Goal: Task Accomplishment & Management: Manage account settings

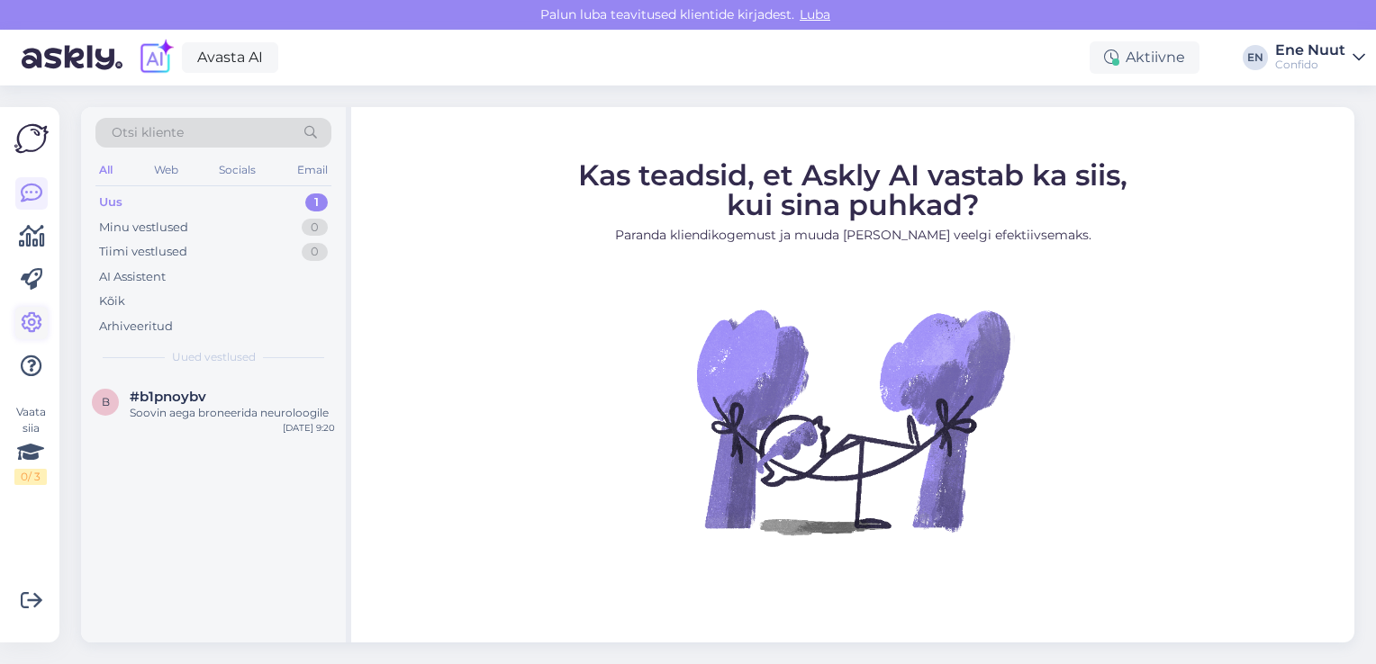
click at [22, 313] on icon at bounding box center [32, 323] width 22 height 22
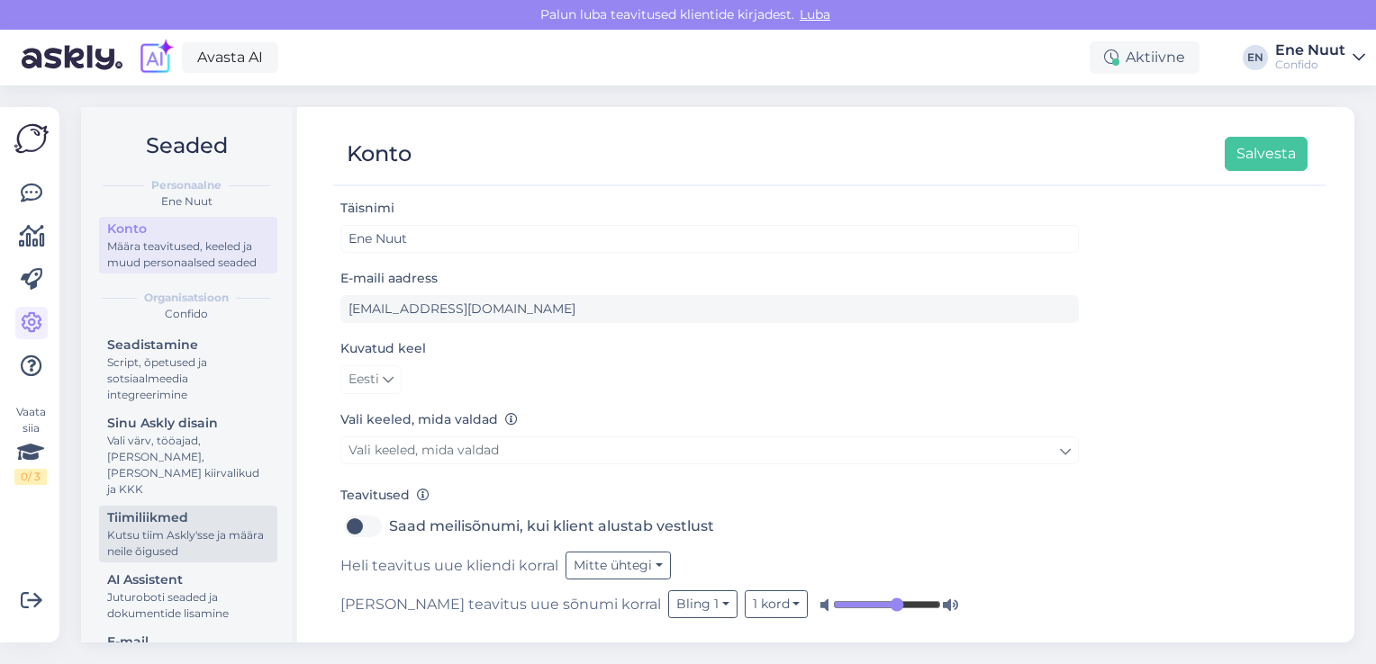
click at [130, 531] on div "Kutsu tiim Askly'sse ja määra neile õigused" at bounding box center [188, 544] width 162 height 32
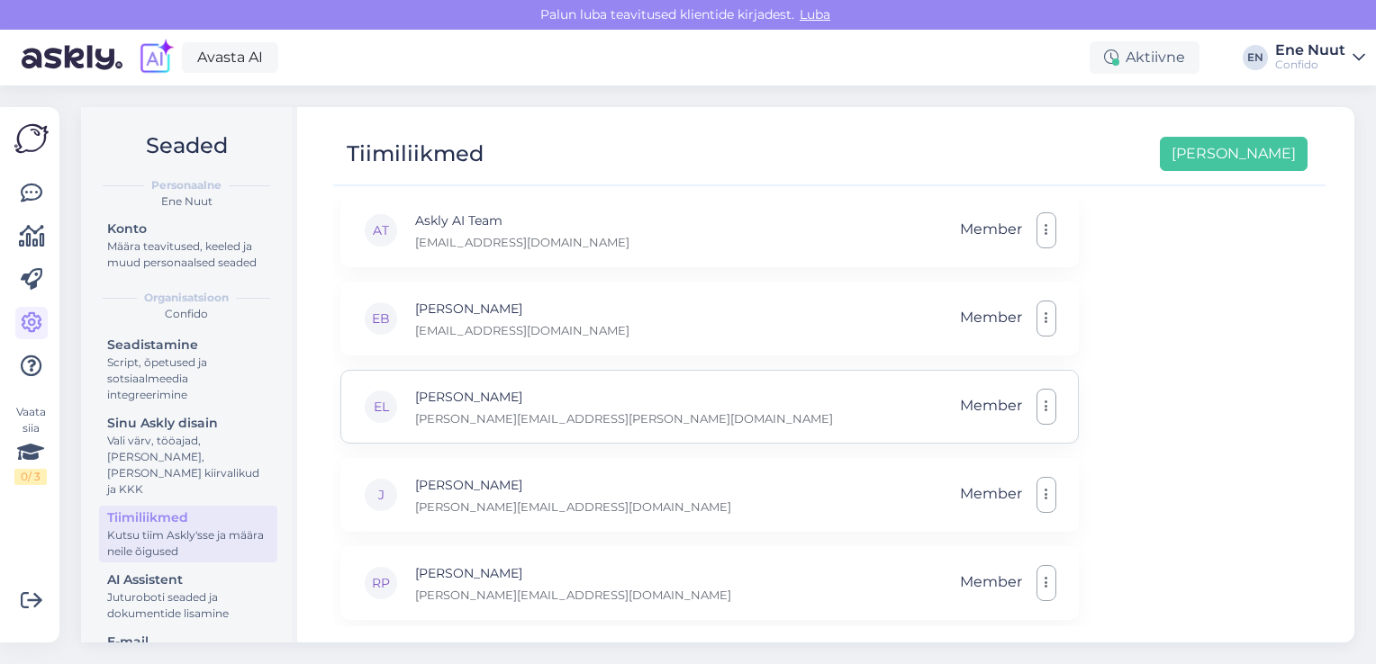
scroll to position [184, 0]
click at [34, 315] on icon at bounding box center [32, 323] width 22 height 22
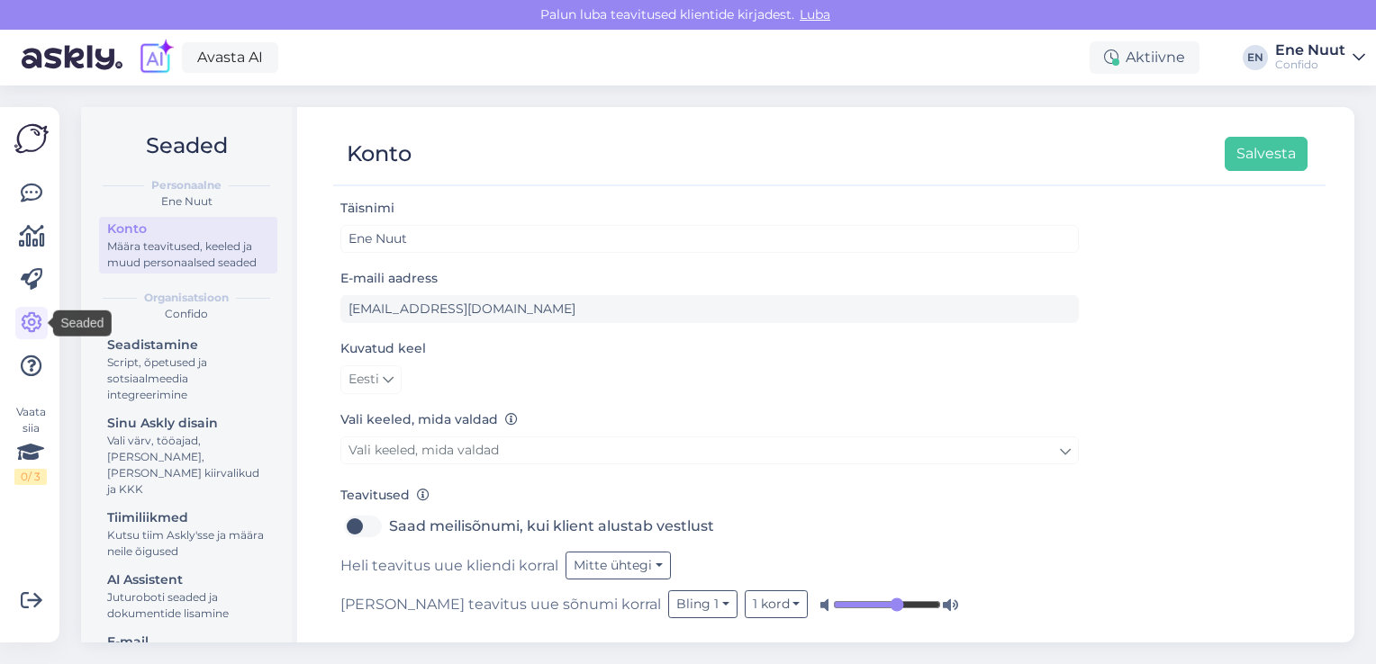
scroll to position [5, 0]
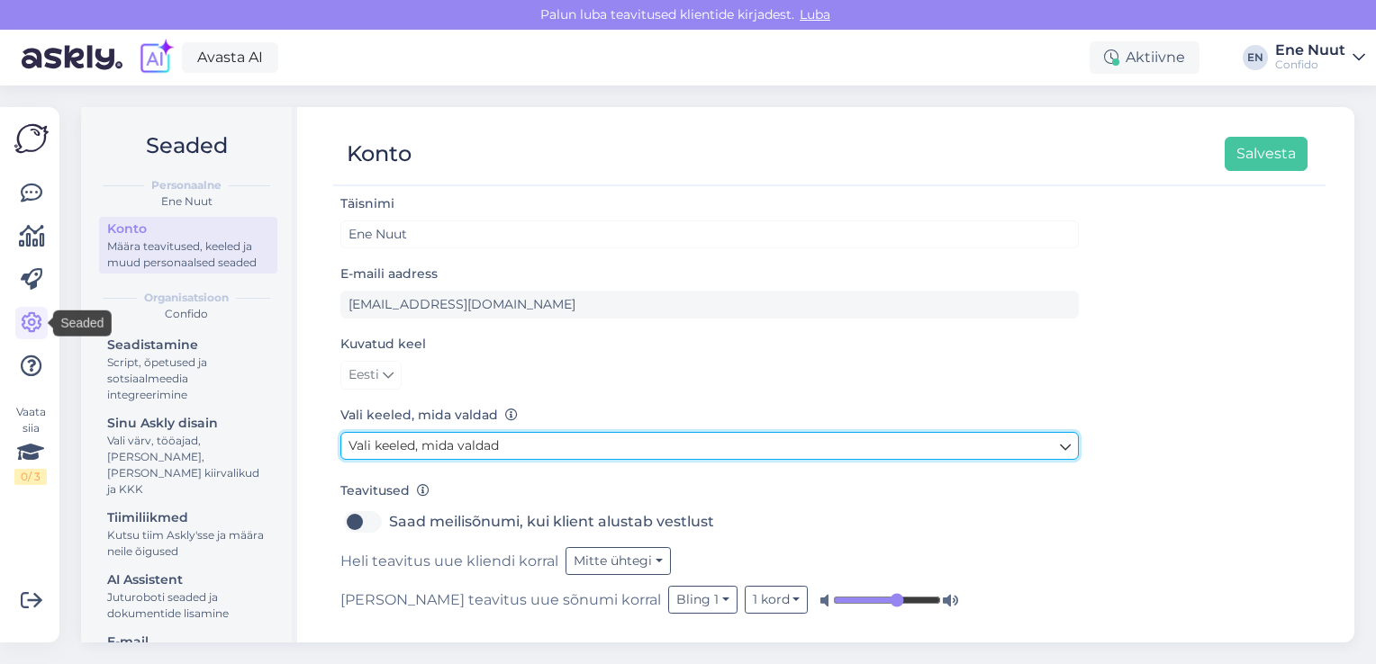
click at [1069, 448] on icon at bounding box center [1065, 447] width 11 height 20
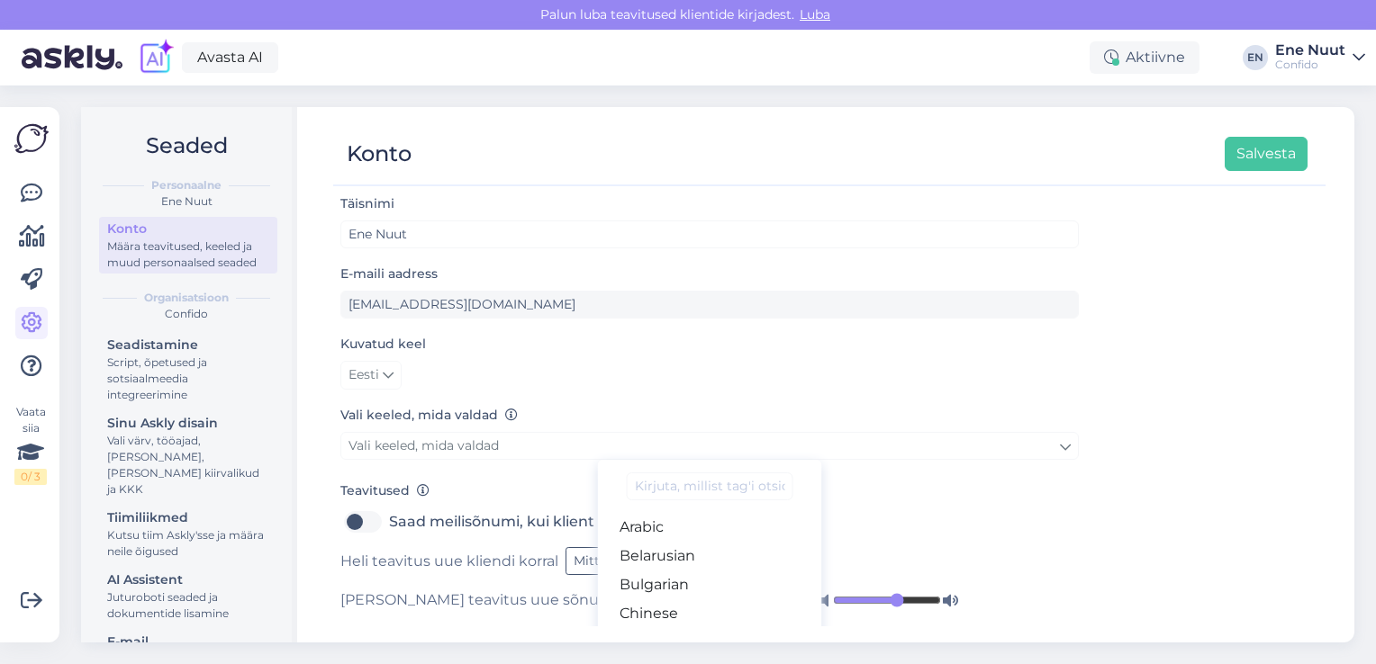
click at [722, 488] on input at bounding box center [710, 487] width 166 height 28
type input "i"
type input "En"
click at [679, 531] on link "English" at bounding box center [710, 527] width 224 height 29
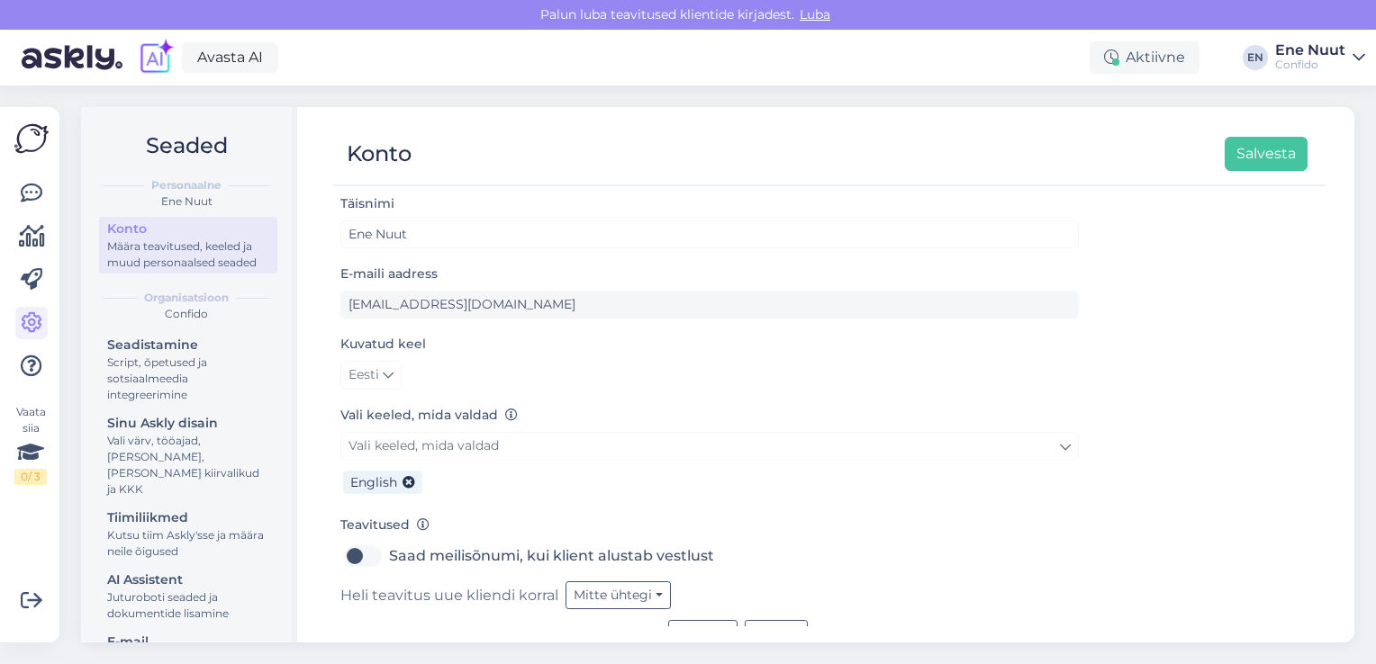
click at [836, 520] on div "Teavitused Saad meilisõnumi, kui klient alustab vestlust Heli teavitus uue klie…" at bounding box center [709, 581] width 738 height 134
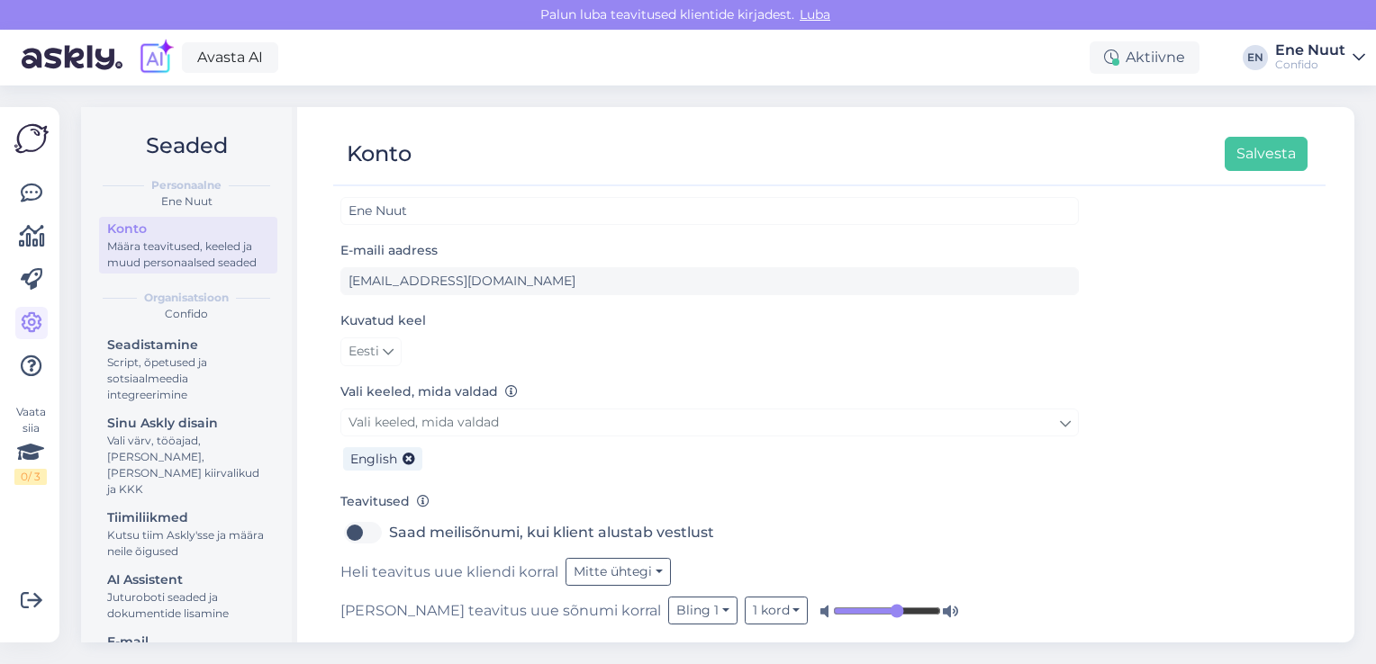
scroll to position [40, 0]
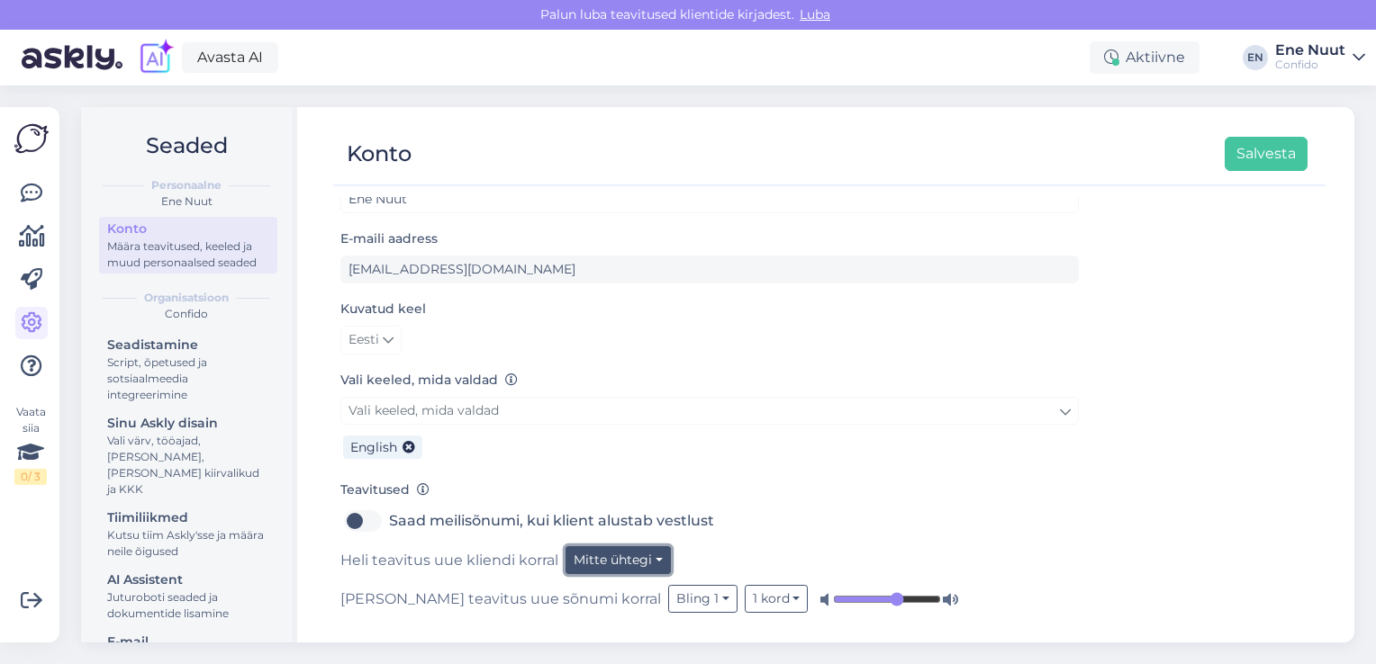
click at [628, 556] on button "Mitte ühtegi" at bounding box center [617, 560] width 105 height 28
click at [464, 585] on div "[PERSON_NAME] teavitus uue sõnumi korral Bling 1 1 kord" at bounding box center [709, 599] width 738 height 28
click at [1267, 153] on button "Salvesta" at bounding box center [1265, 154] width 83 height 34
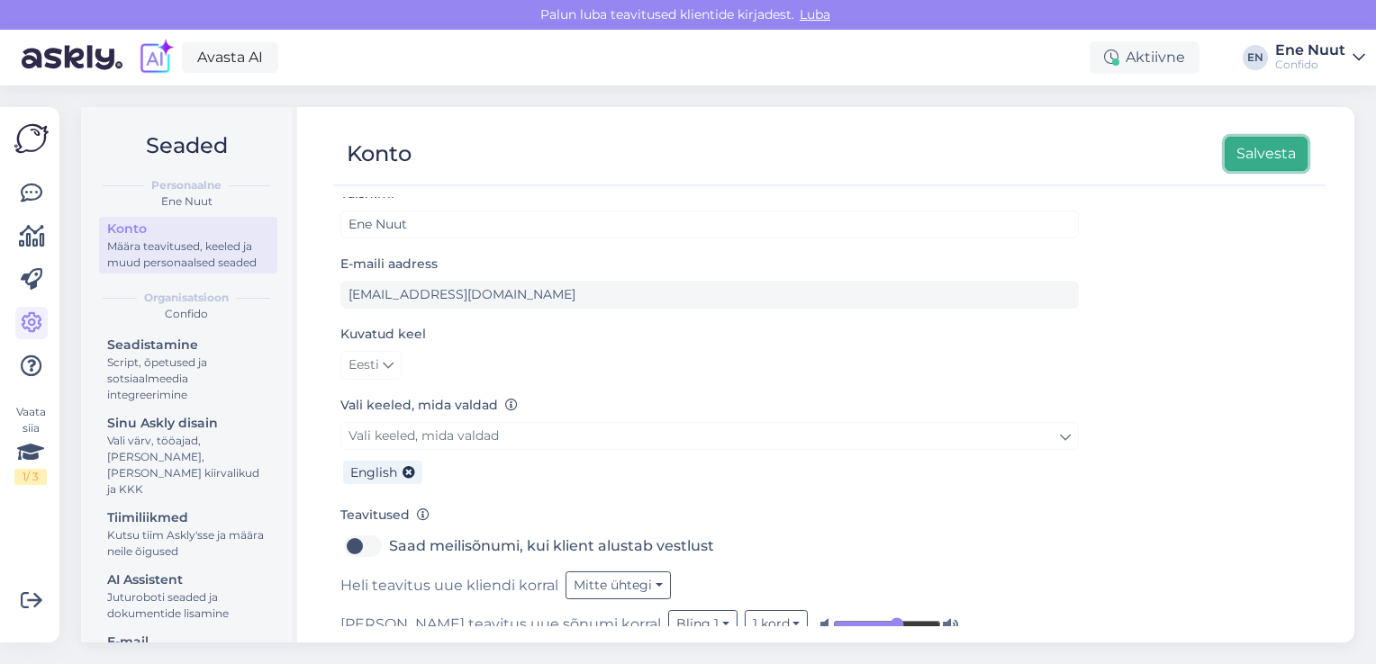
scroll to position [0, 0]
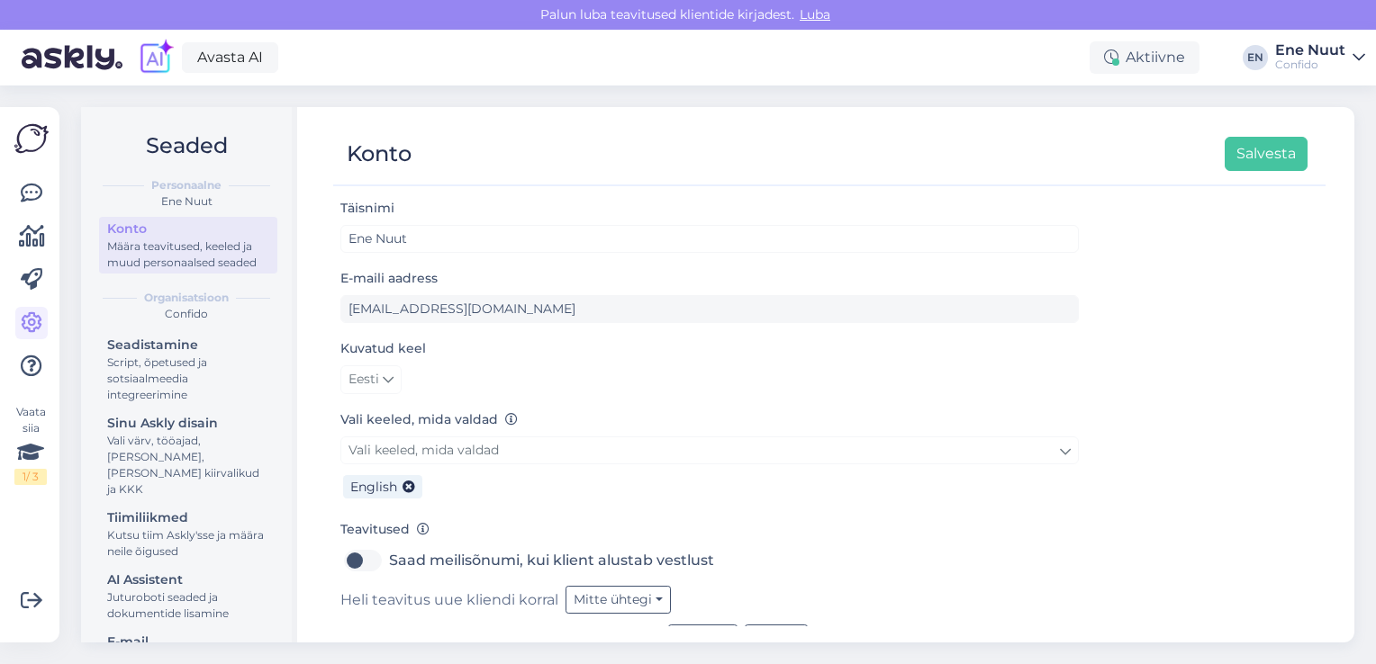
click at [817, 15] on span "Luba" at bounding box center [814, 14] width 41 height 16
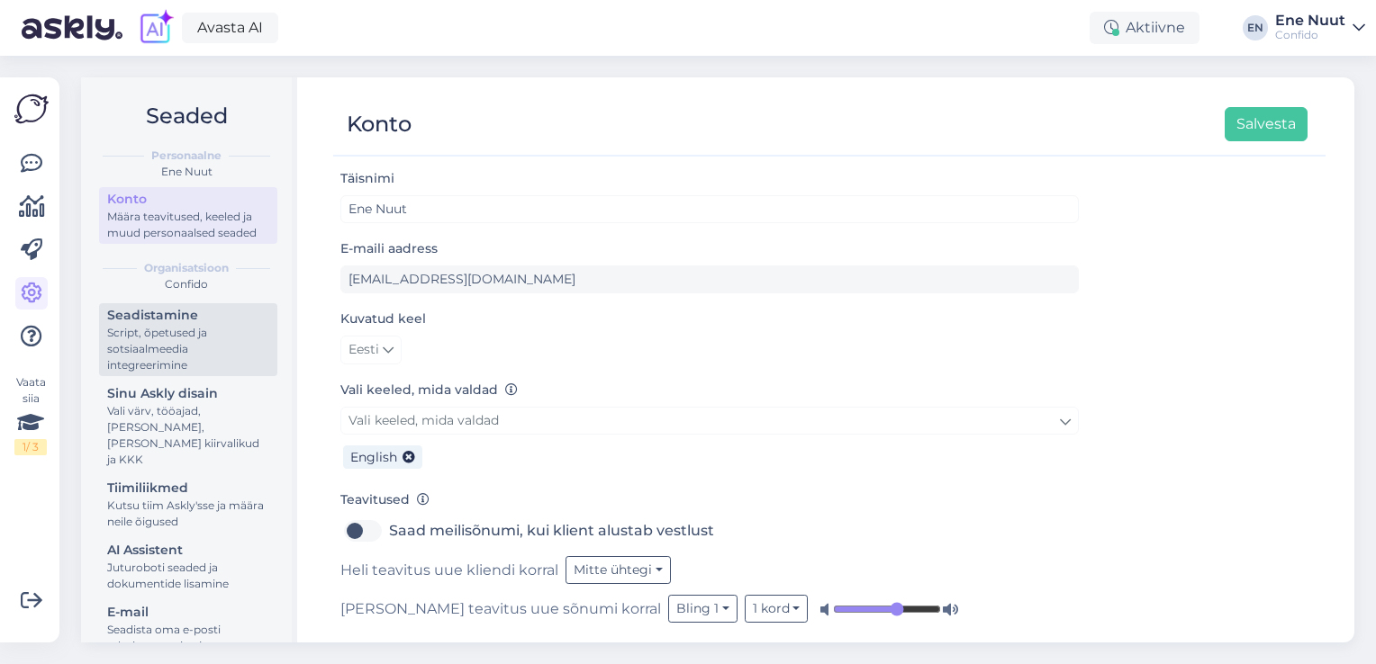
click at [130, 369] on div "Script, õpetused ja sotsiaalmeedia integreerimine" at bounding box center [188, 349] width 162 height 49
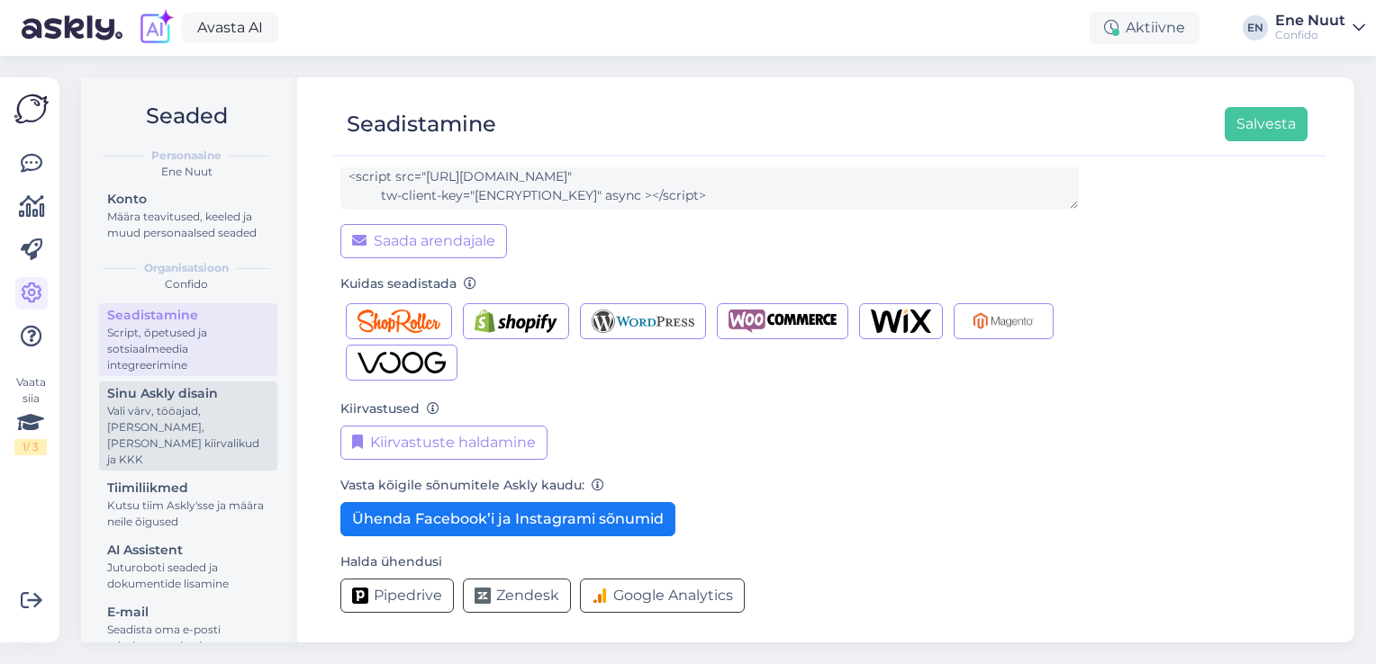
scroll to position [90, 0]
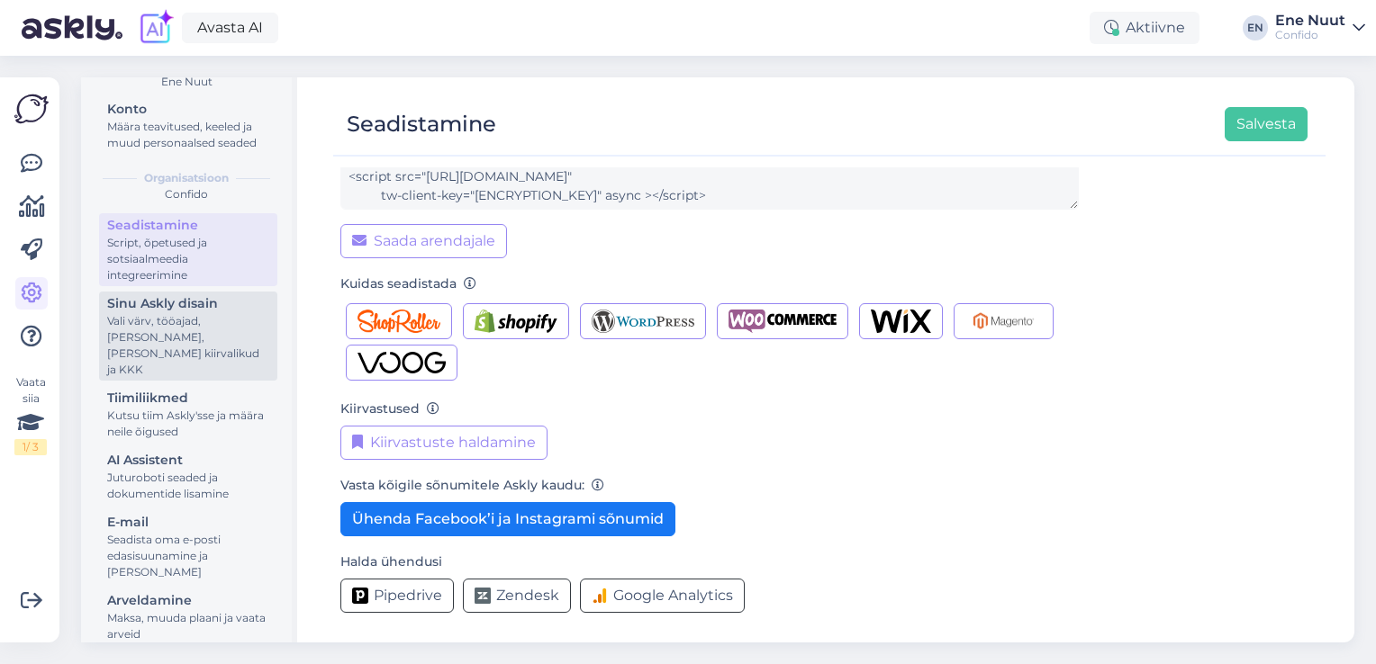
click at [176, 345] on div "Vali värv, tööajad, [PERSON_NAME], [PERSON_NAME] kiirvalikud ja KKK" at bounding box center [188, 345] width 162 height 65
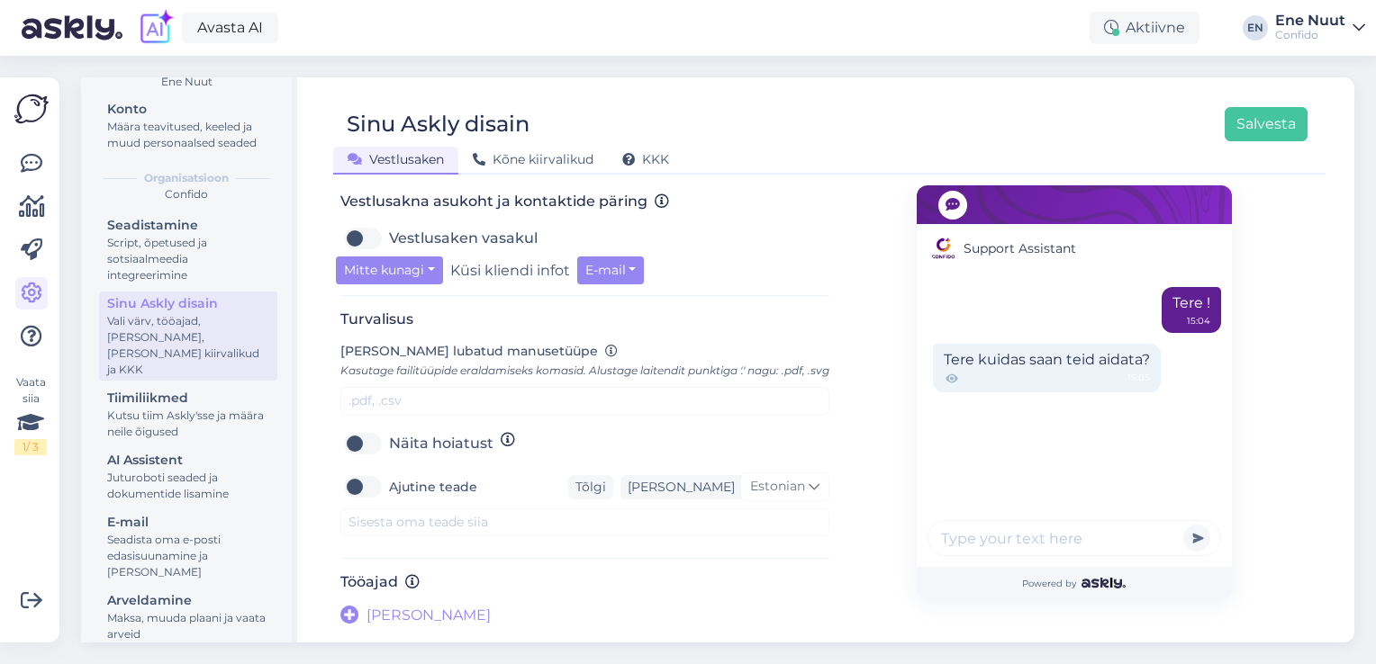
scroll to position [637, 0]
click at [162, 406] on div "Tiimiliikmed" at bounding box center [188, 398] width 162 height 19
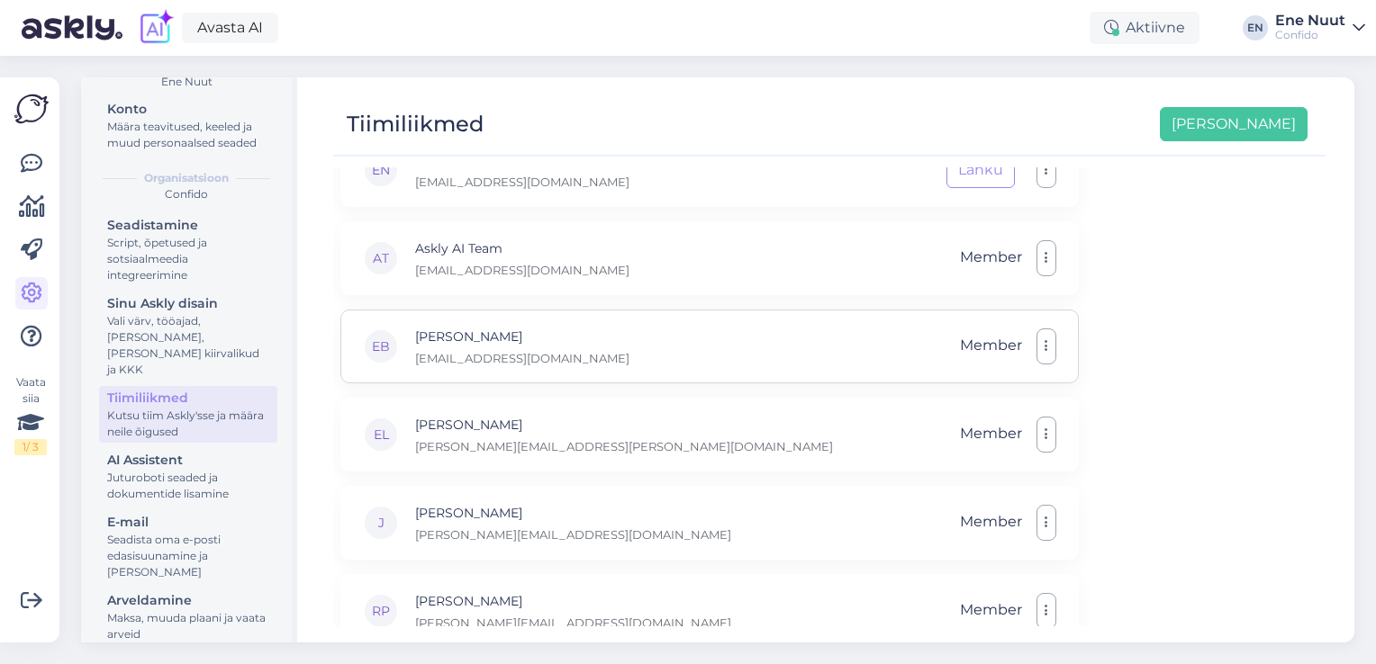
scroll to position [155, 0]
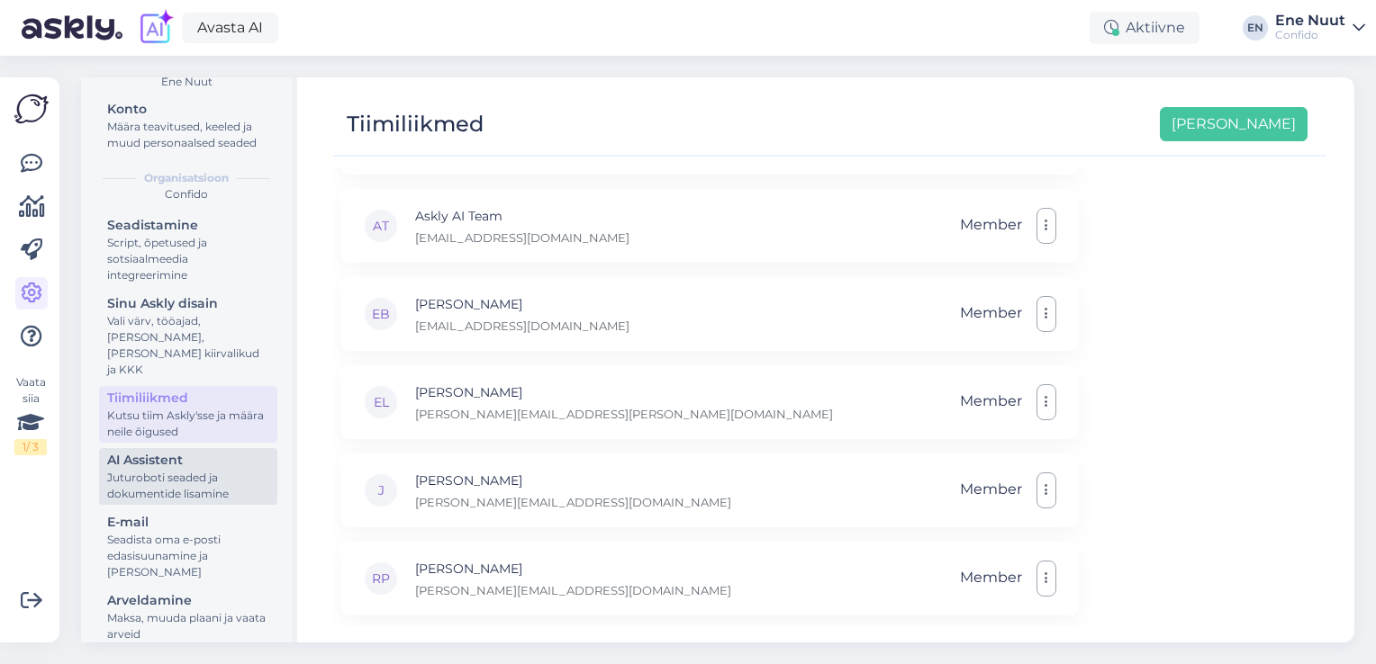
click at [130, 474] on div "Juturoboti seaded ja dokumentide lisamine" at bounding box center [188, 486] width 162 height 32
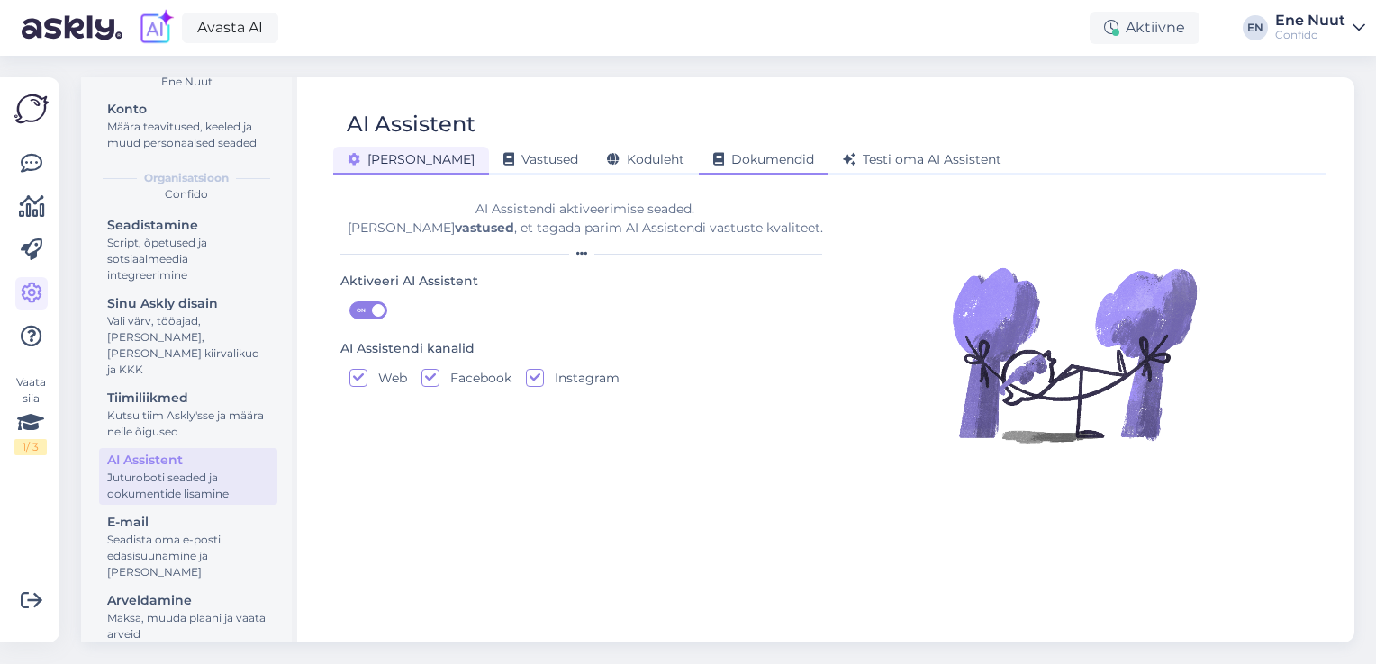
click at [699, 169] on div "Dokumendid" at bounding box center [764, 161] width 130 height 28
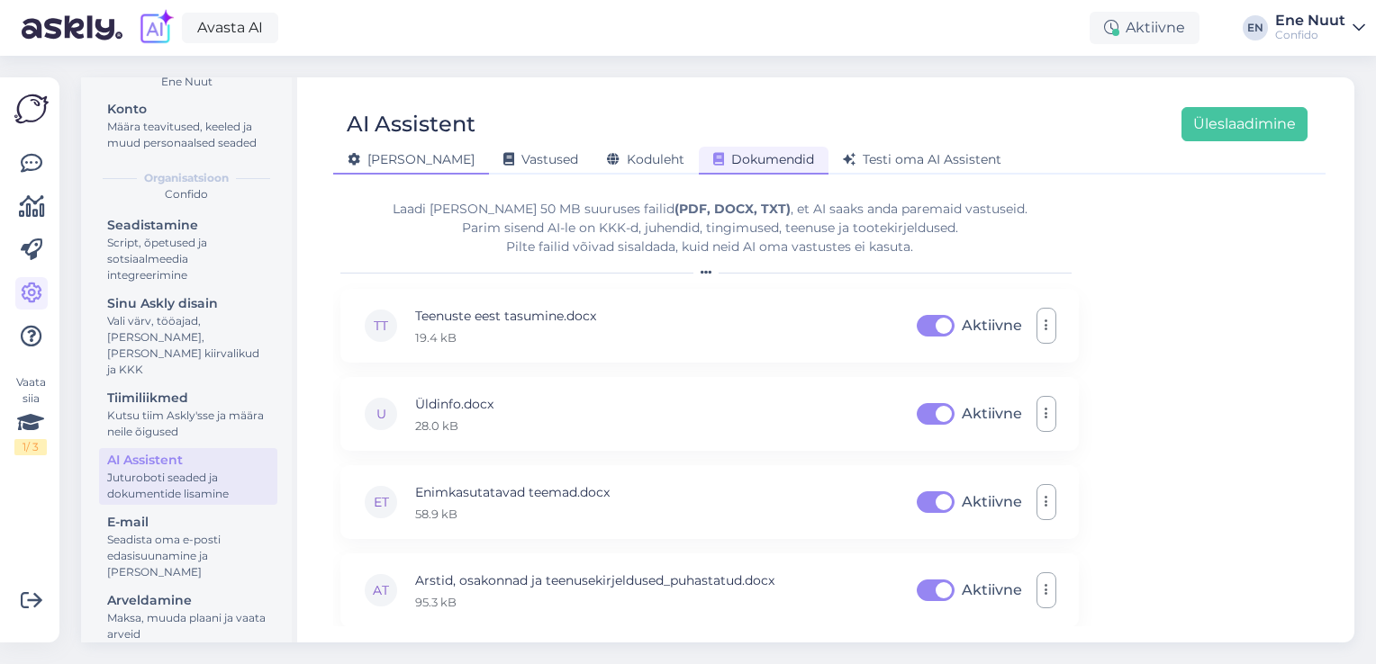
click at [364, 160] on span "[PERSON_NAME]" at bounding box center [411, 159] width 127 height 16
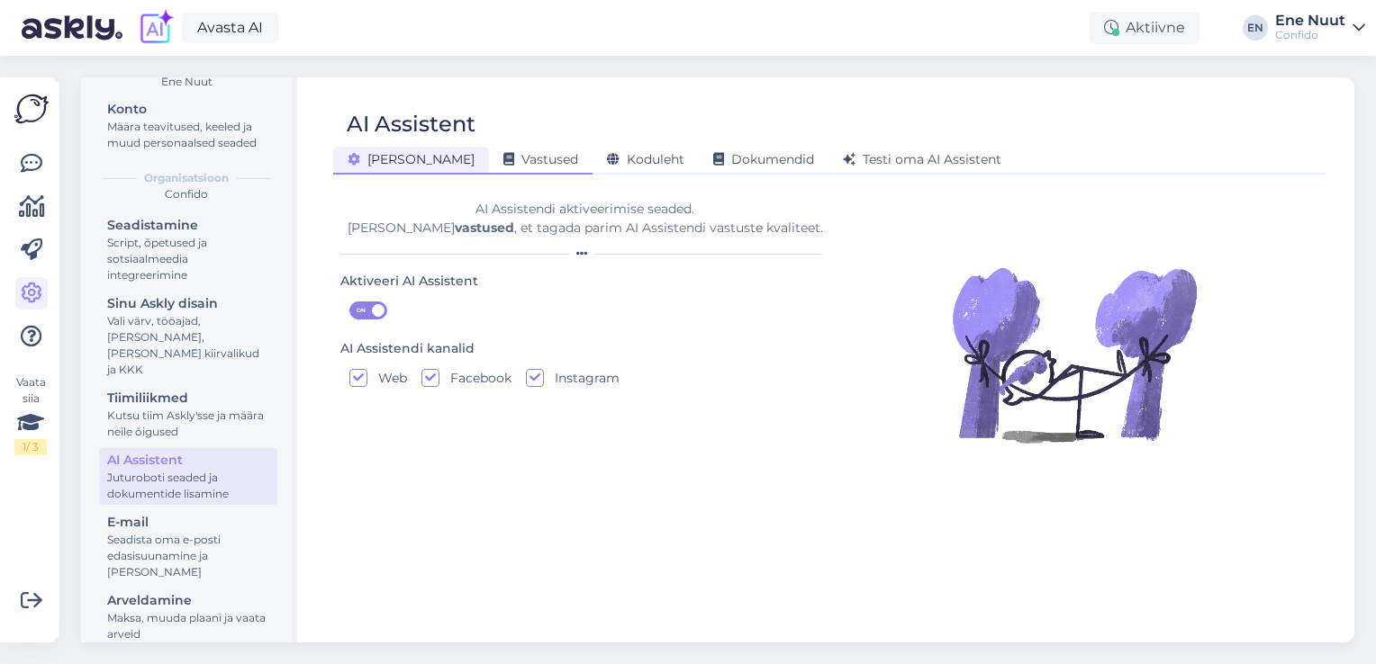
click at [503, 156] on span "Vastused" at bounding box center [540, 159] width 75 height 16
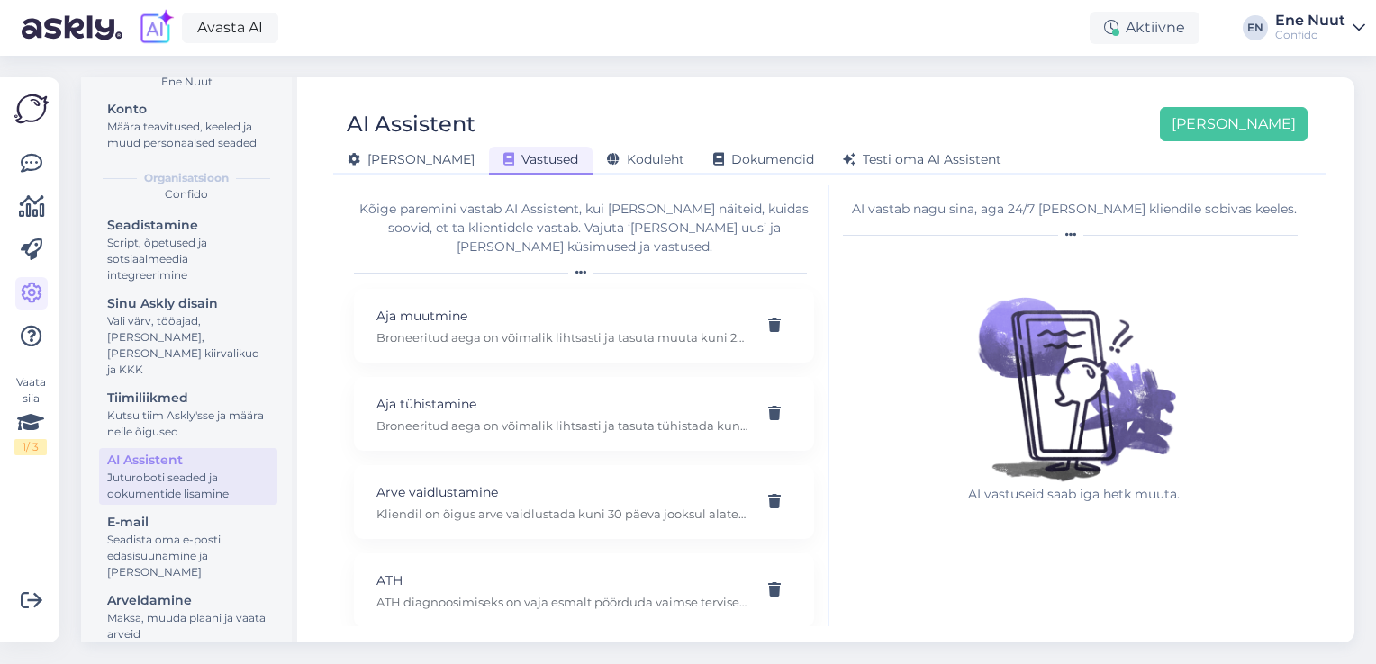
click at [127, 477] on div "Juturoboti seaded ja dokumentide lisamine" at bounding box center [188, 486] width 162 height 32
click at [31, 162] on icon at bounding box center [32, 164] width 22 height 22
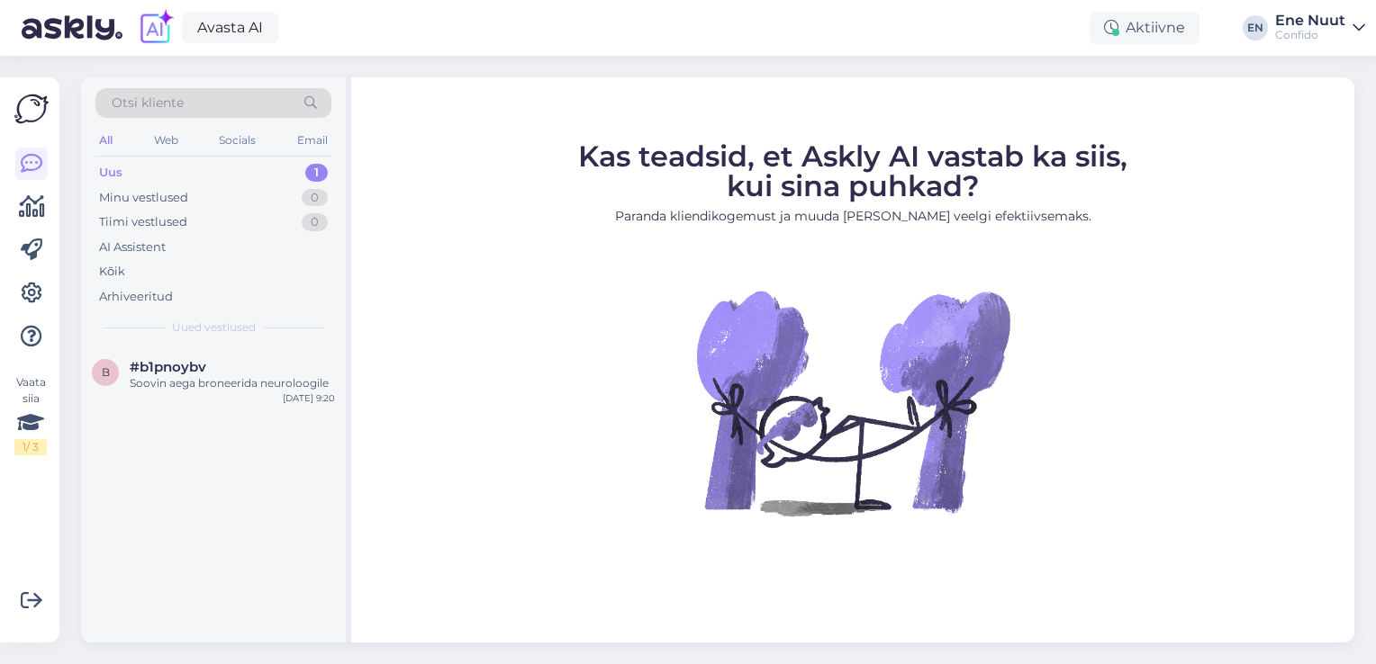
click at [144, 173] on div "Uus 1" at bounding box center [213, 172] width 236 height 25
click at [200, 386] on div "Soovin aega broneerida neuroloogile" at bounding box center [232, 383] width 205 height 16
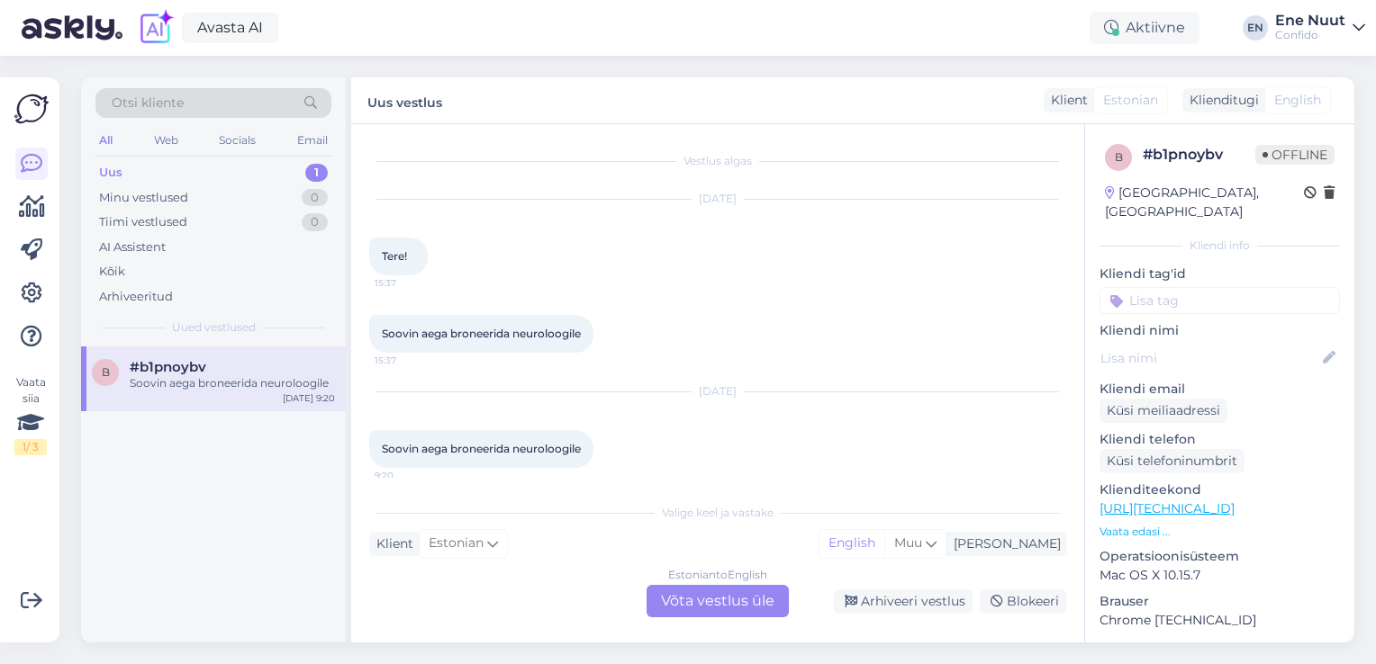
scroll to position [9, 0]
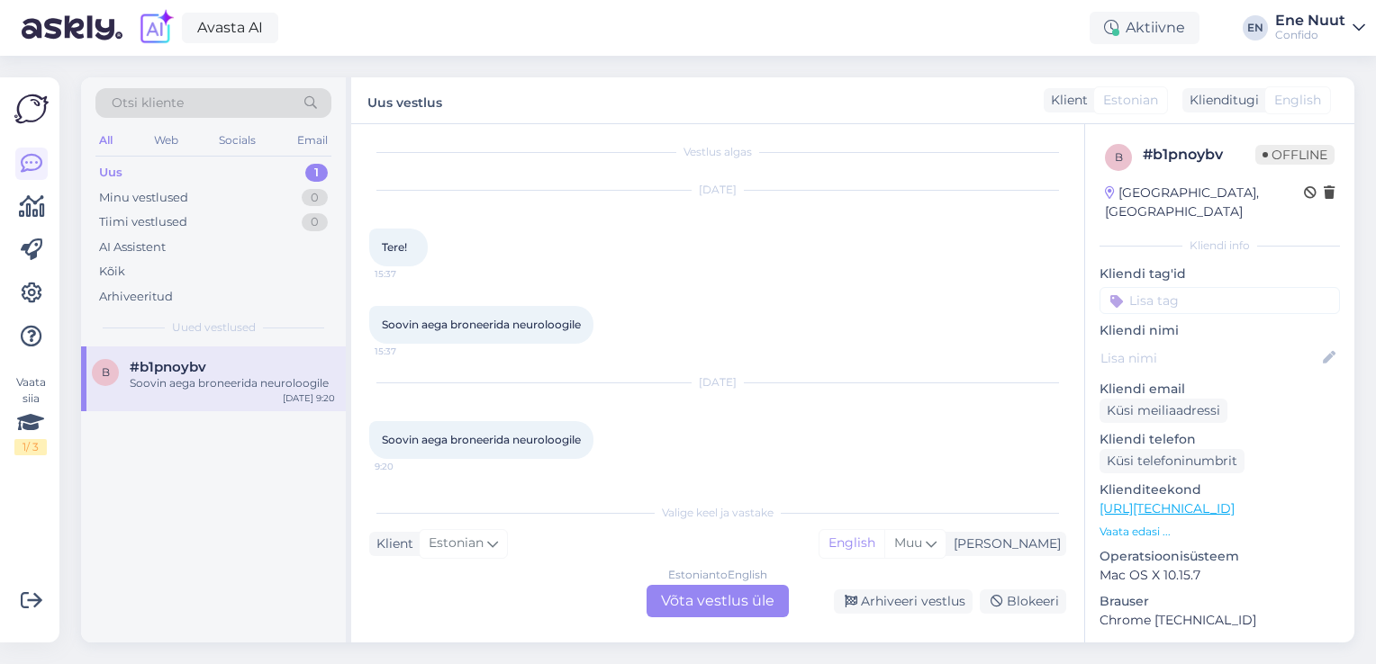
click at [692, 595] on div "Estonian to English Võta vestlus üle" at bounding box center [717, 601] width 142 height 32
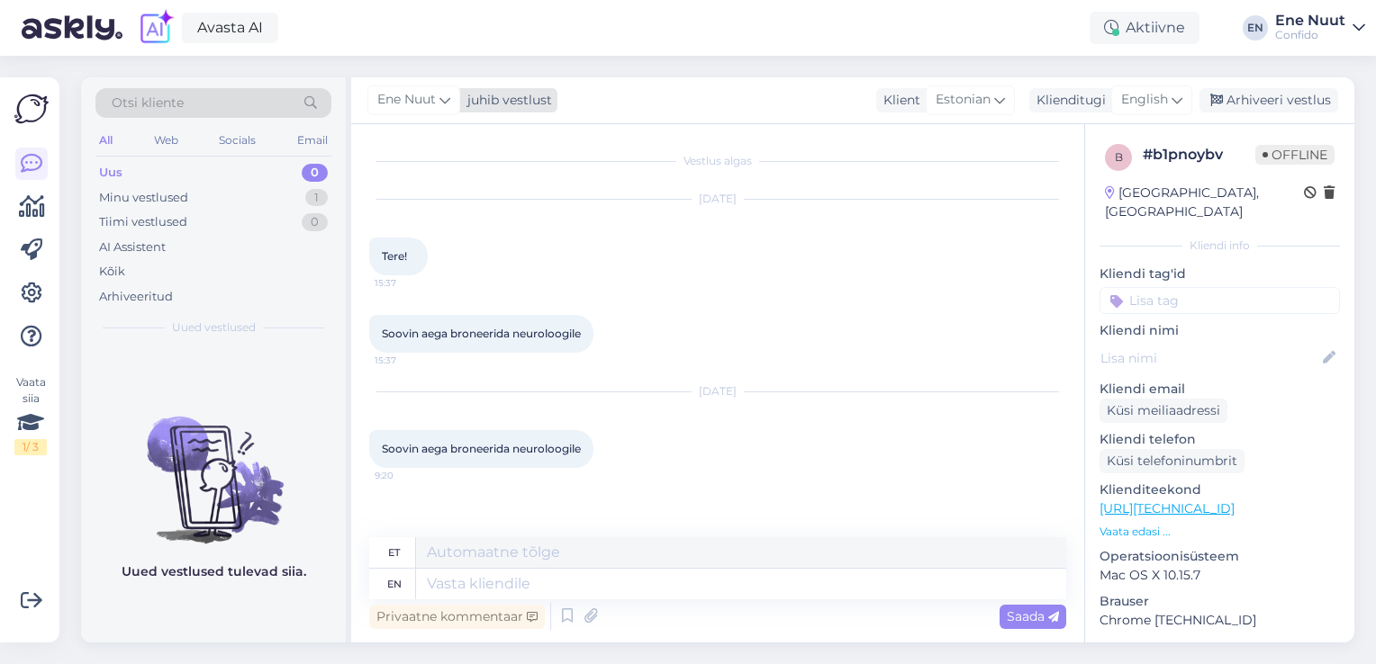
click at [444, 100] on icon at bounding box center [444, 100] width 11 height 20
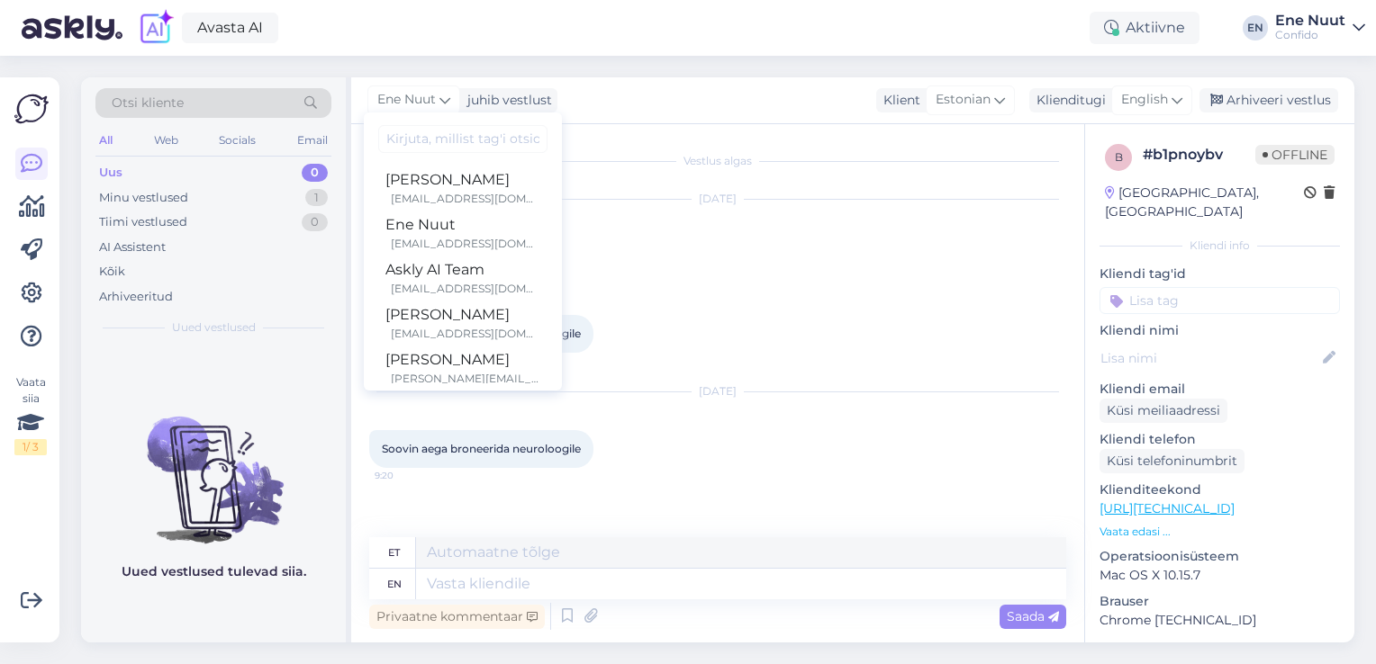
click at [624, 99] on div "Ene Nuut juhib vestlust Sandre Elland sandre.elland@confido.ee Ene Nuut ene.nuu…" at bounding box center [852, 100] width 1003 height 47
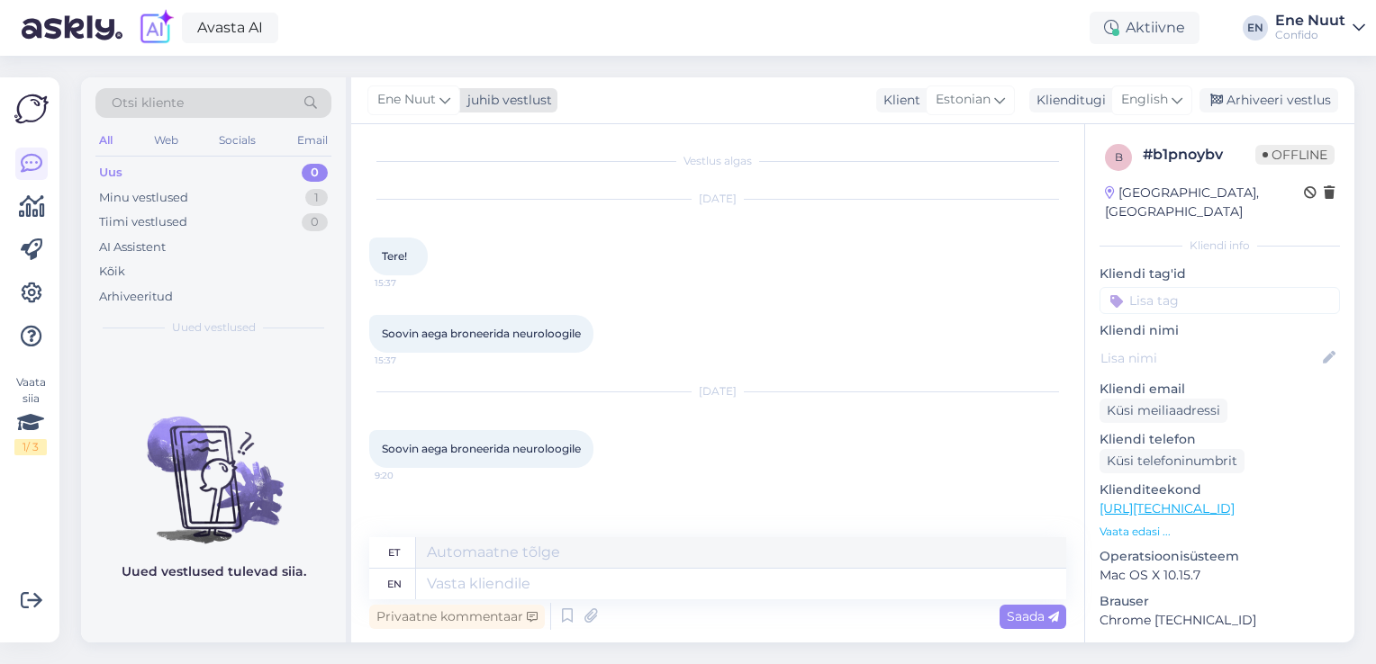
click at [501, 95] on div "juhib vestlust" at bounding box center [506, 100] width 92 height 19
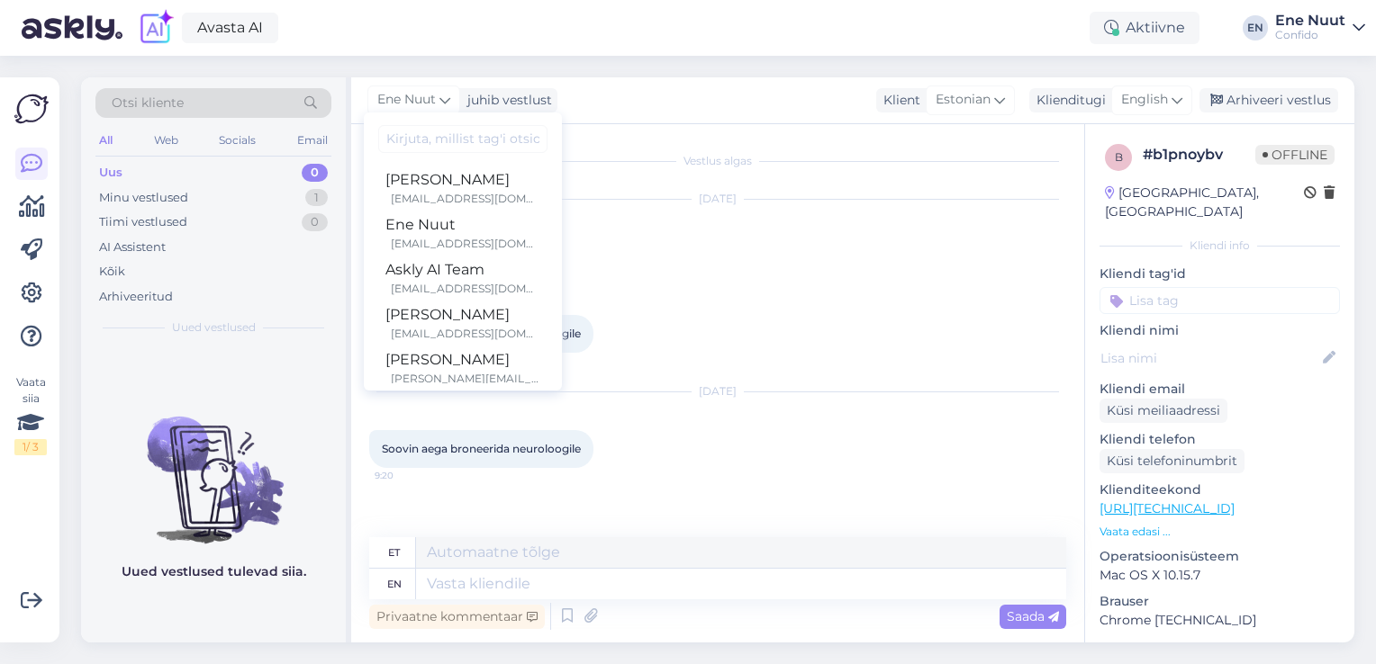
click at [533, 62] on div "Otsi kliente All Web Socials Email Uus 0 Minu vestlused 1 Tiimi vestlused 0 AI …" at bounding box center [722, 360] width 1305 height 609
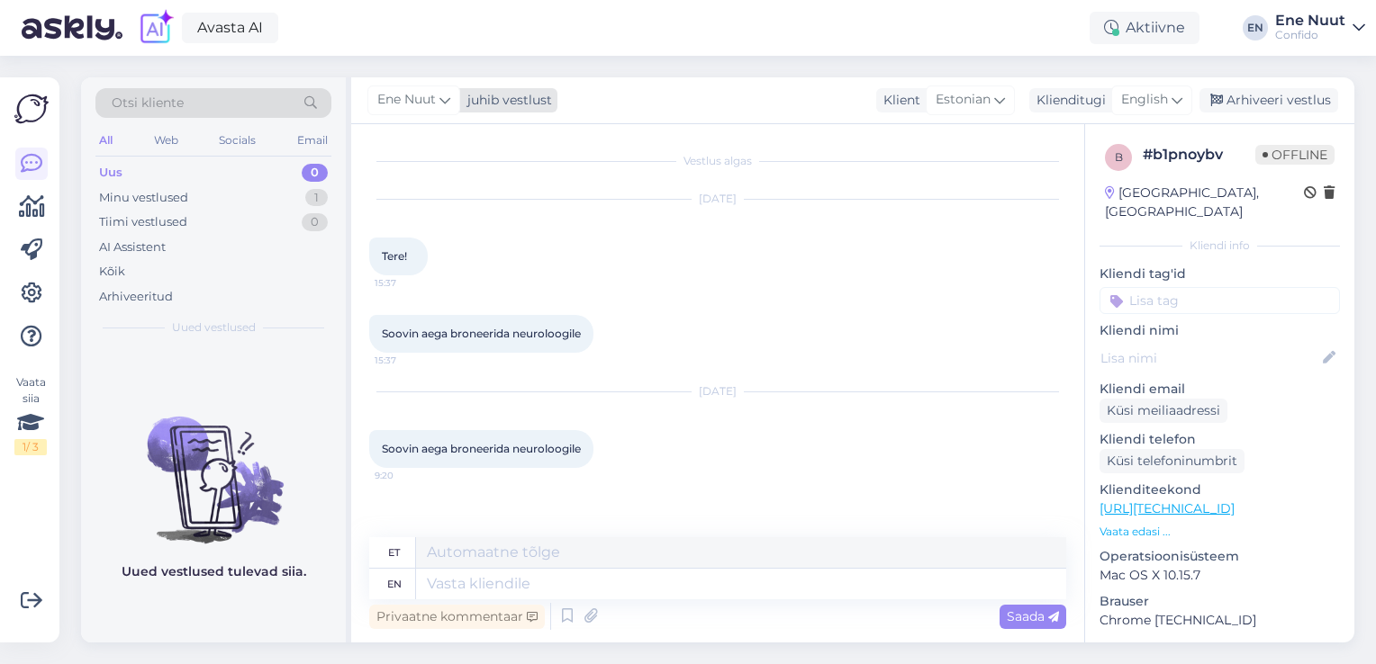
click at [515, 99] on div "juhib vestlust" at bounding box center [506, 100] width 92 height 19
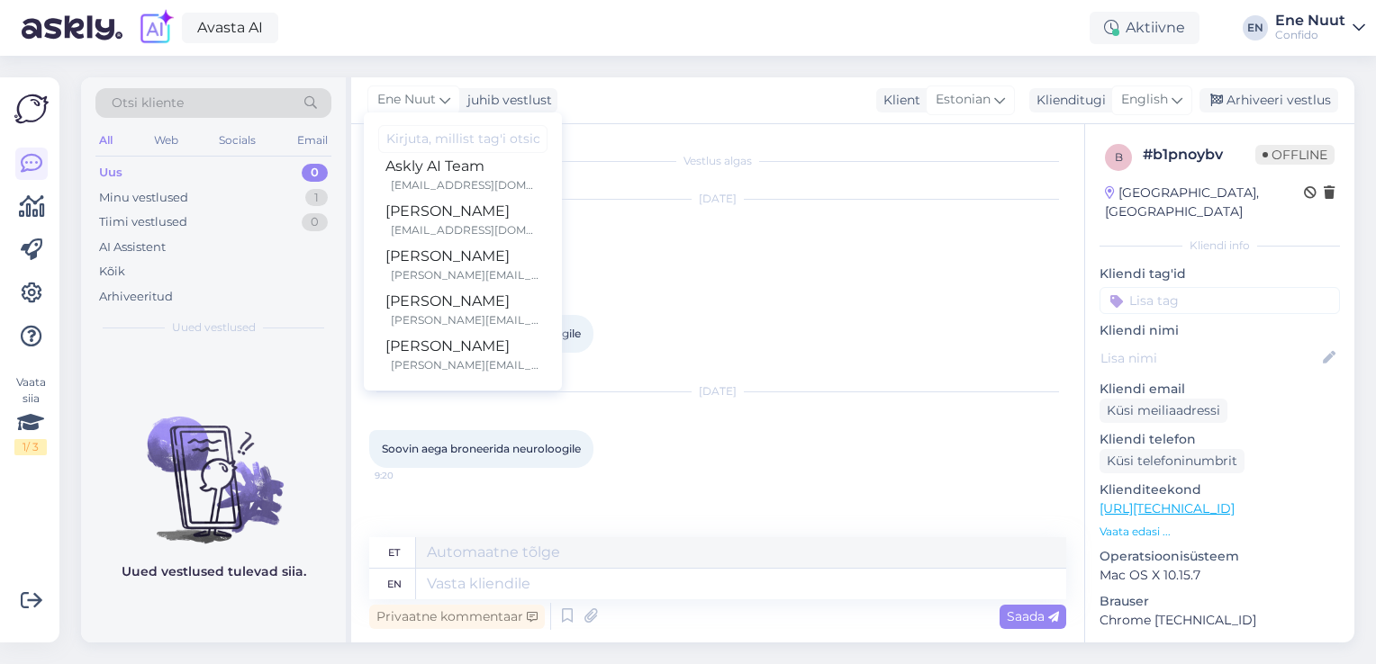
scroll to position [104, 0]
click at [407, 348] on div "[PERSON_NAME]" at bounding box center [462, 346] width 155 height 22
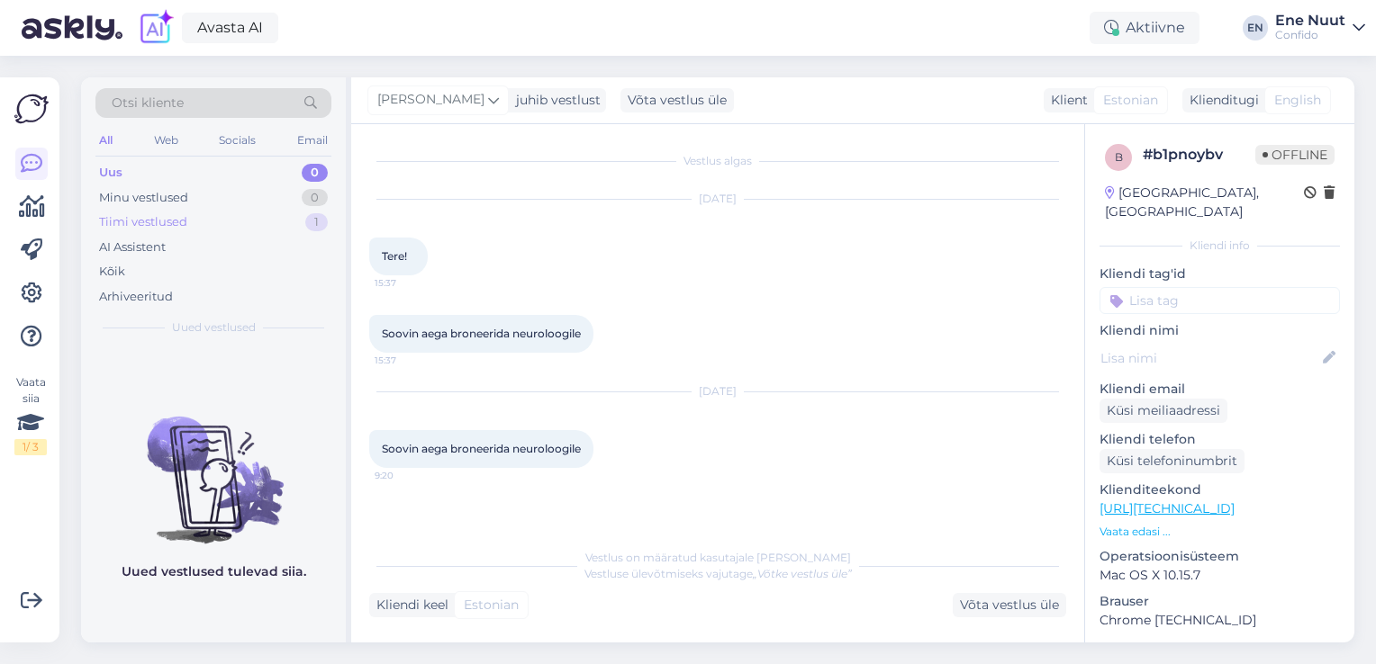
click at [122, 221] on div "Tiimi vestlused" at bounding box center [143, 222] width 88 height 18
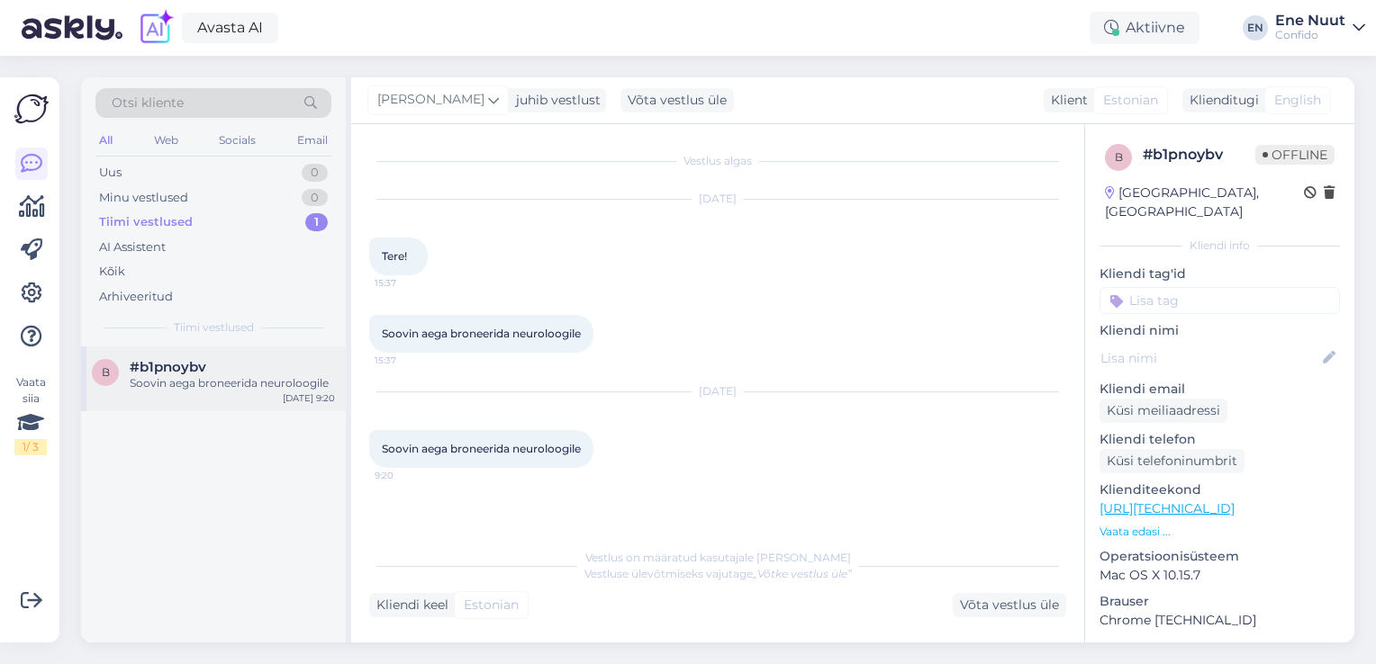
click at [155, 367] on span "#b1pnoybv" at bounding box center [168, 367] width 77 height 16
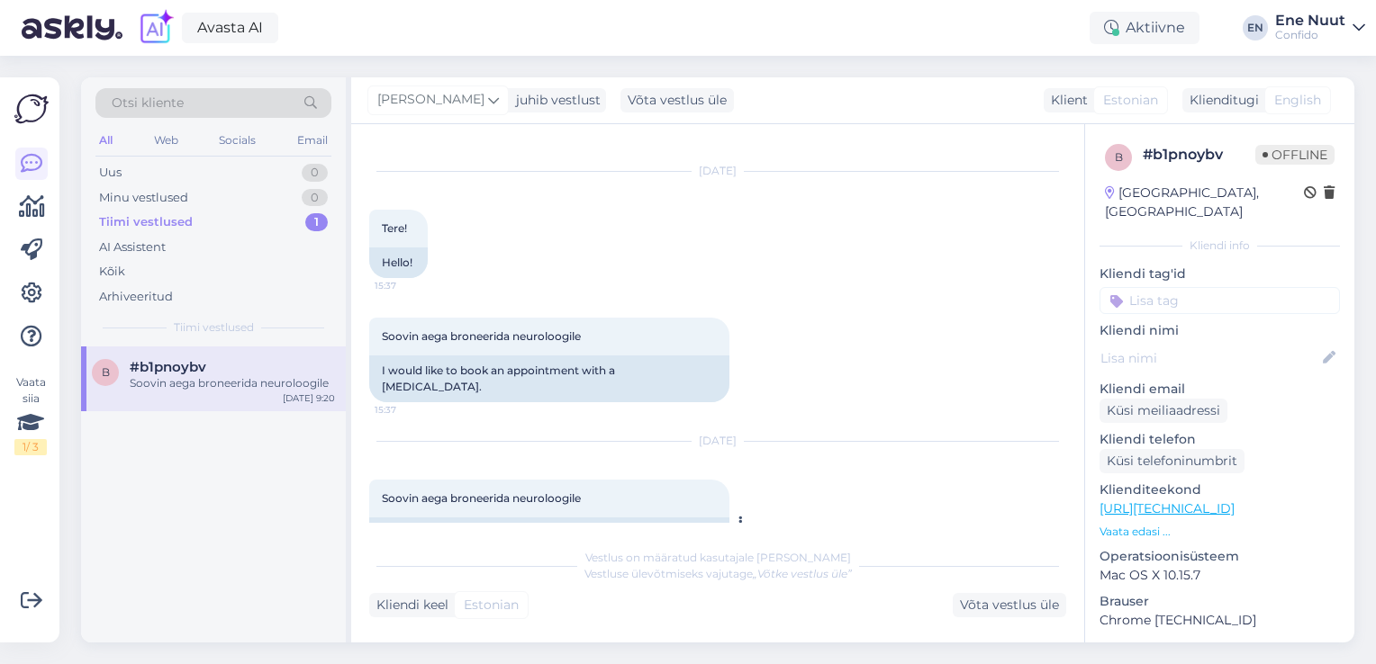
scroll to position [56, 0]
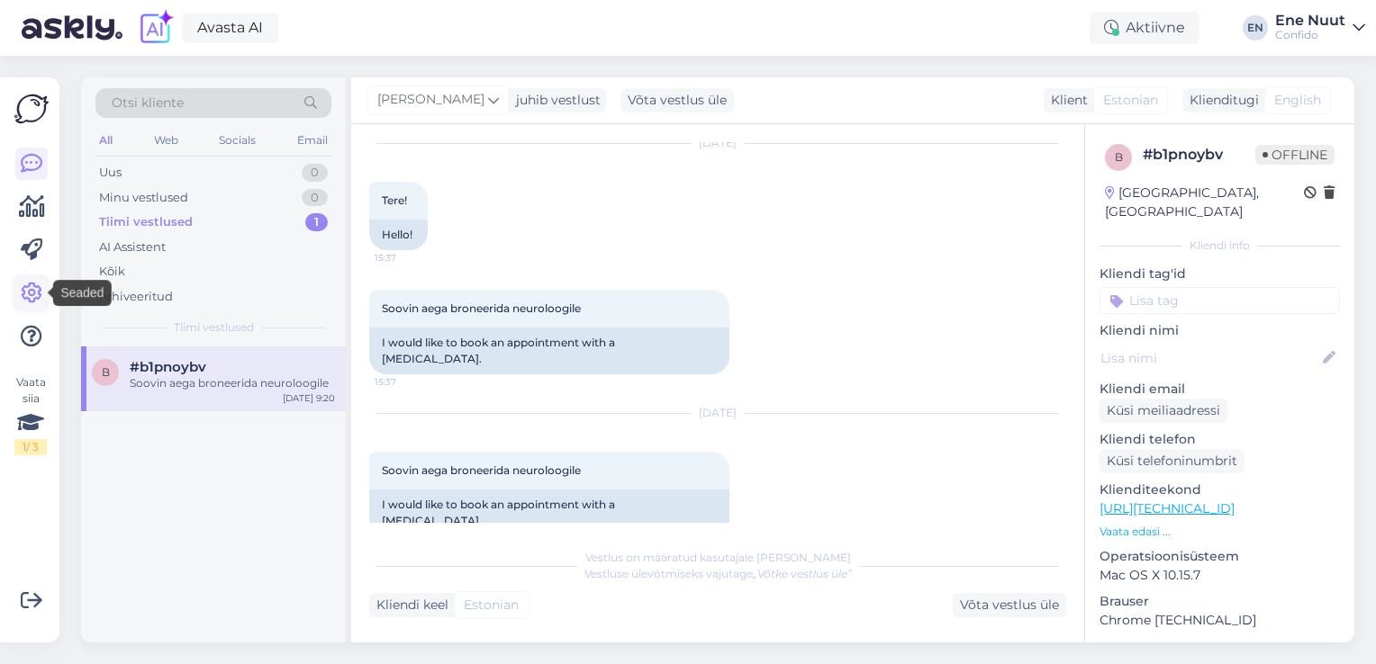
click at [29, 293] on icon at bounding box center [32, 294] width 22 height 22
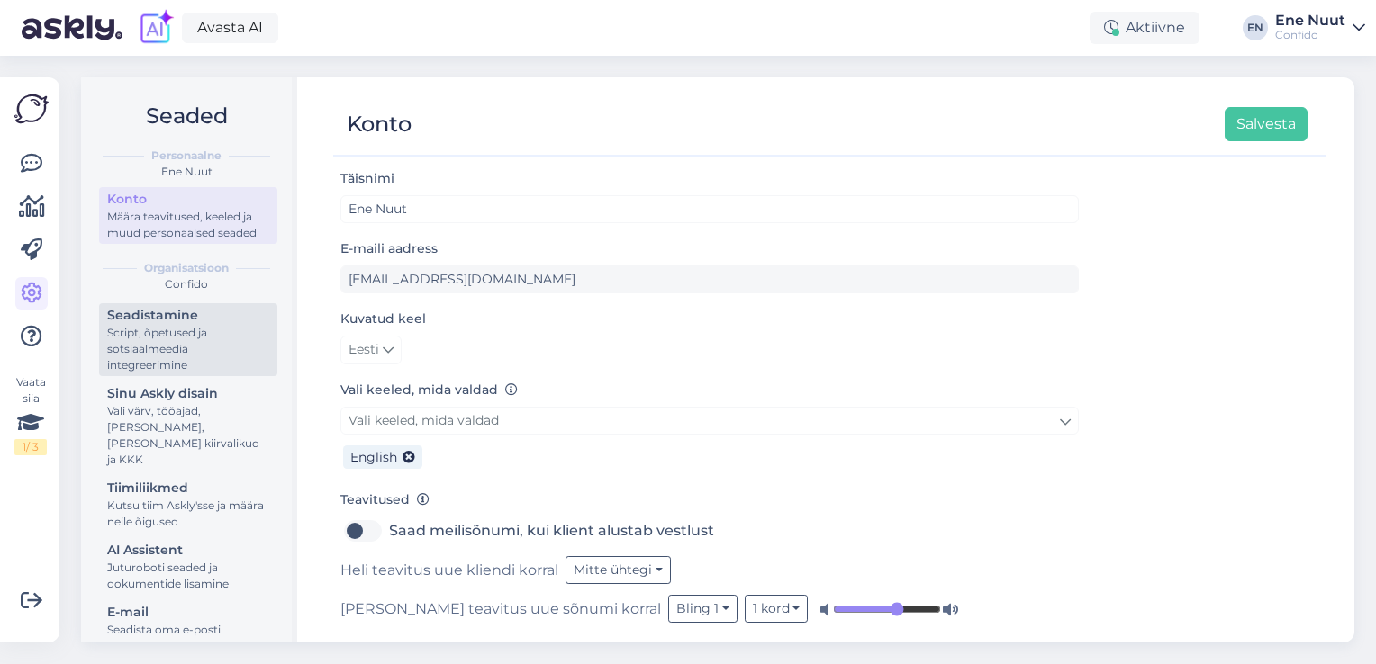
scroll to position [90, 0]
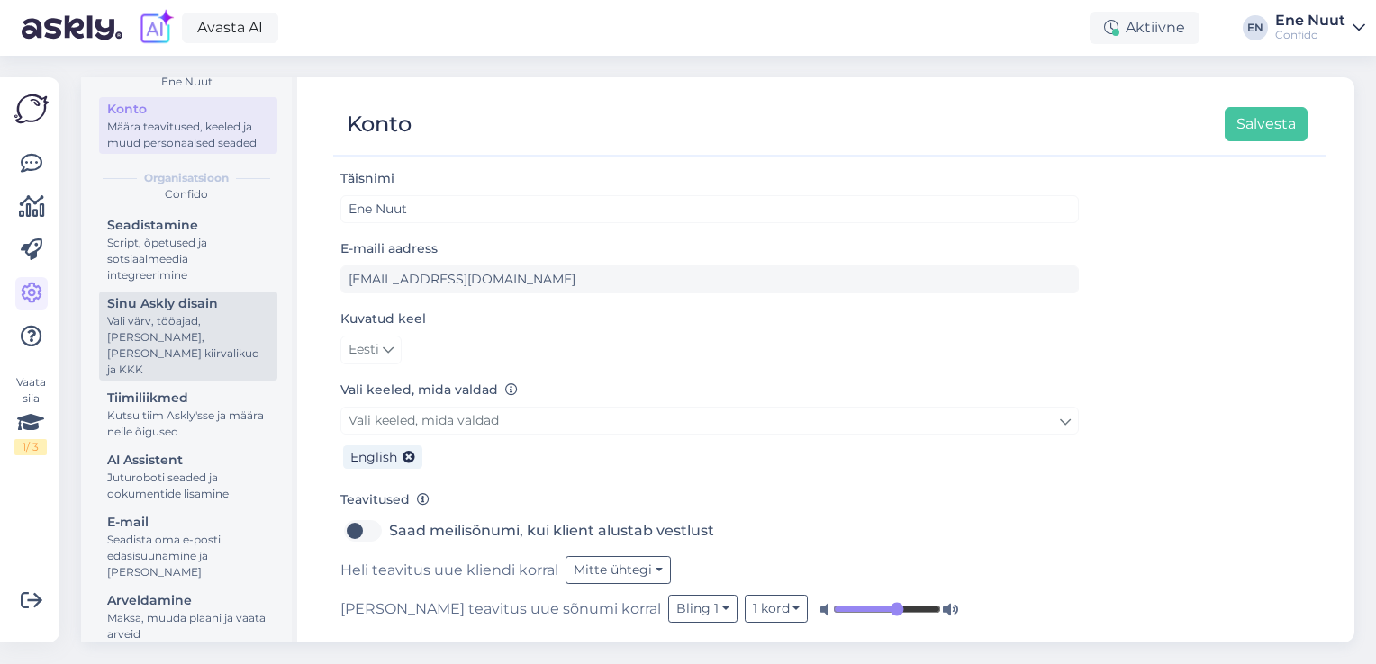
click at [144, 349] on div "Vali värv, tööajad, [PERSON_NAME], [PERSON_NAME] kiirvalikud ja KKK" at bounding box center [188, 345] width 162 height 65
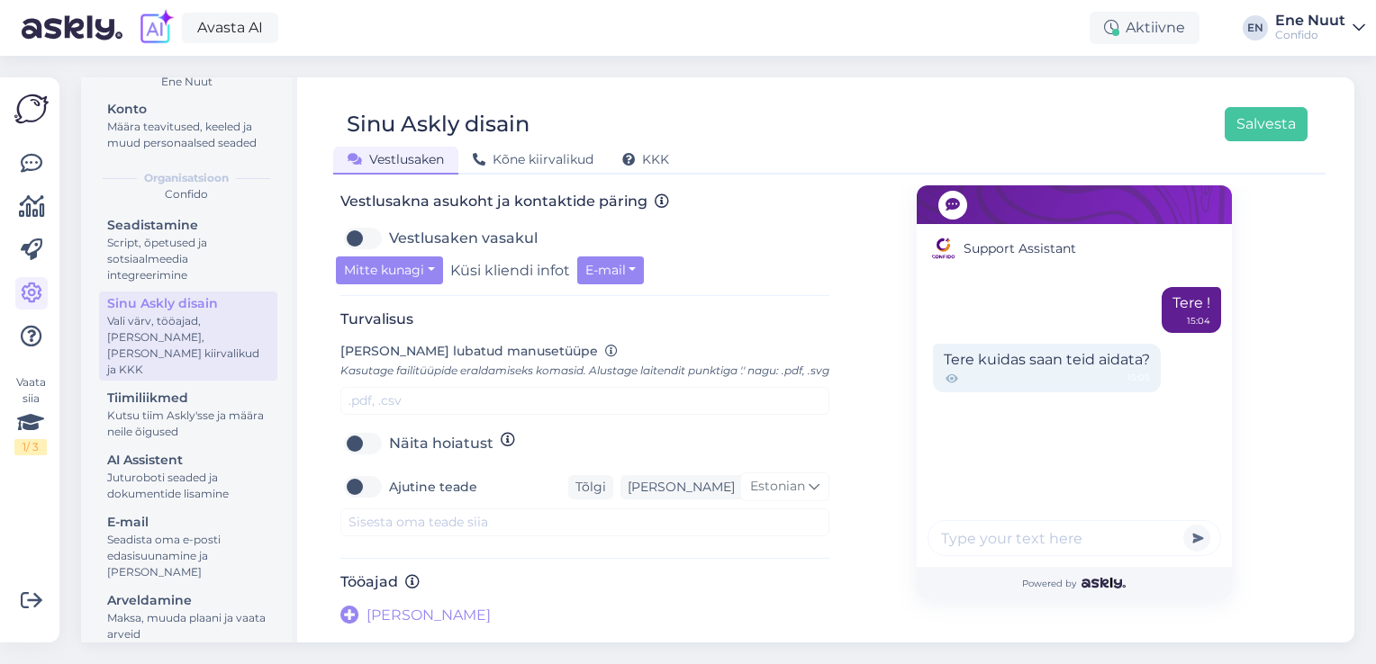
scroll to position [637, 0]
click at [345, 615] on icon at bounding box center [349, 616] width 19 height 19
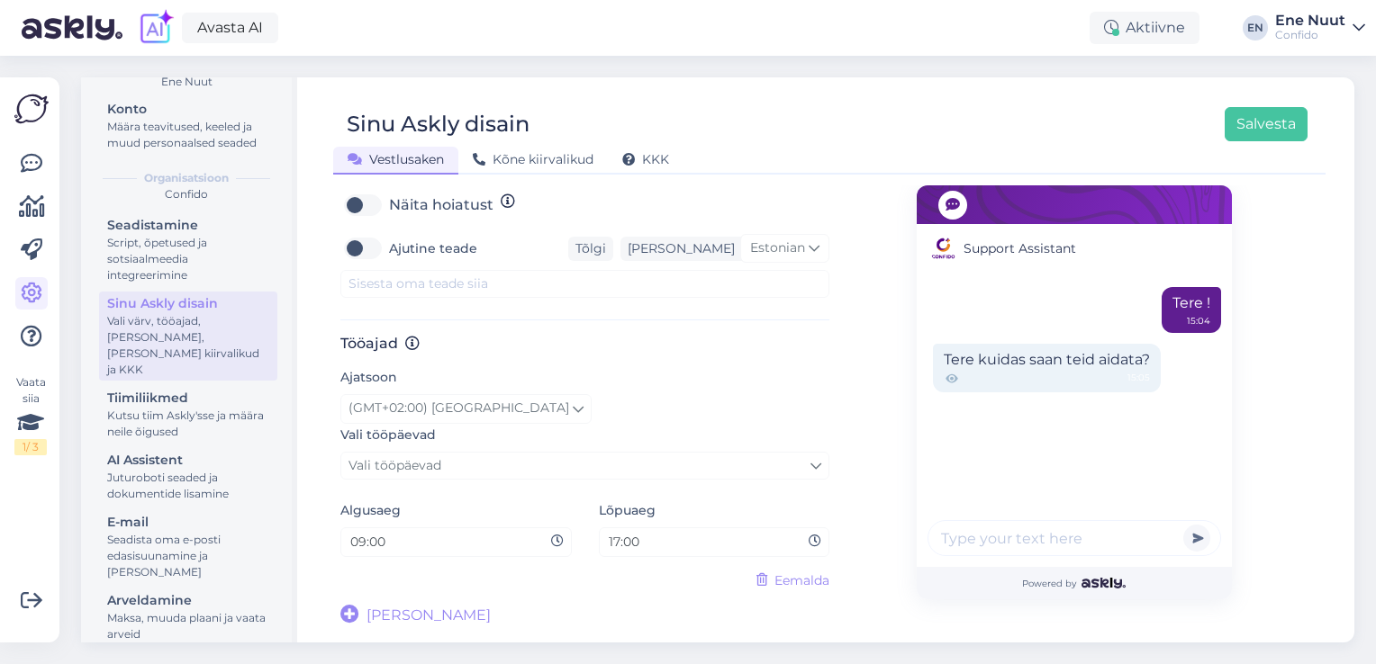
scroll to position [876, 0]
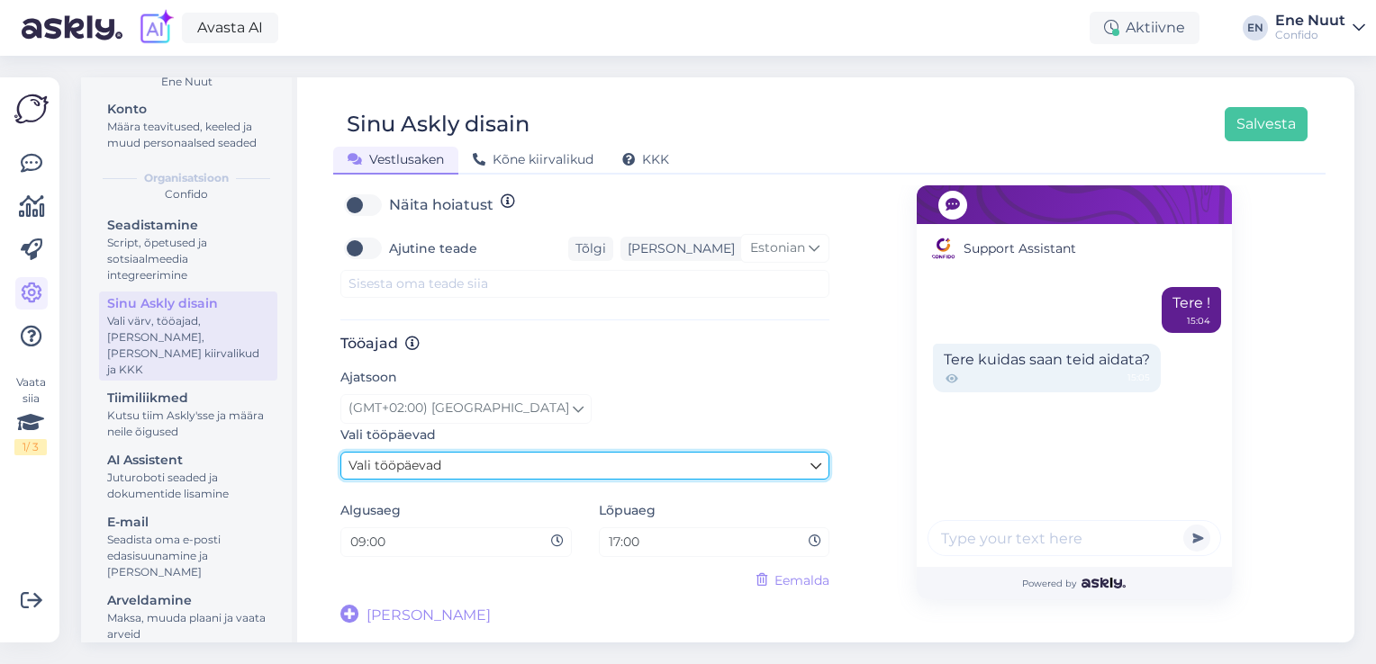
click at [393, 464] on span "Vali tööpäevad" at bounding box center [394, 465] width 93 height 16
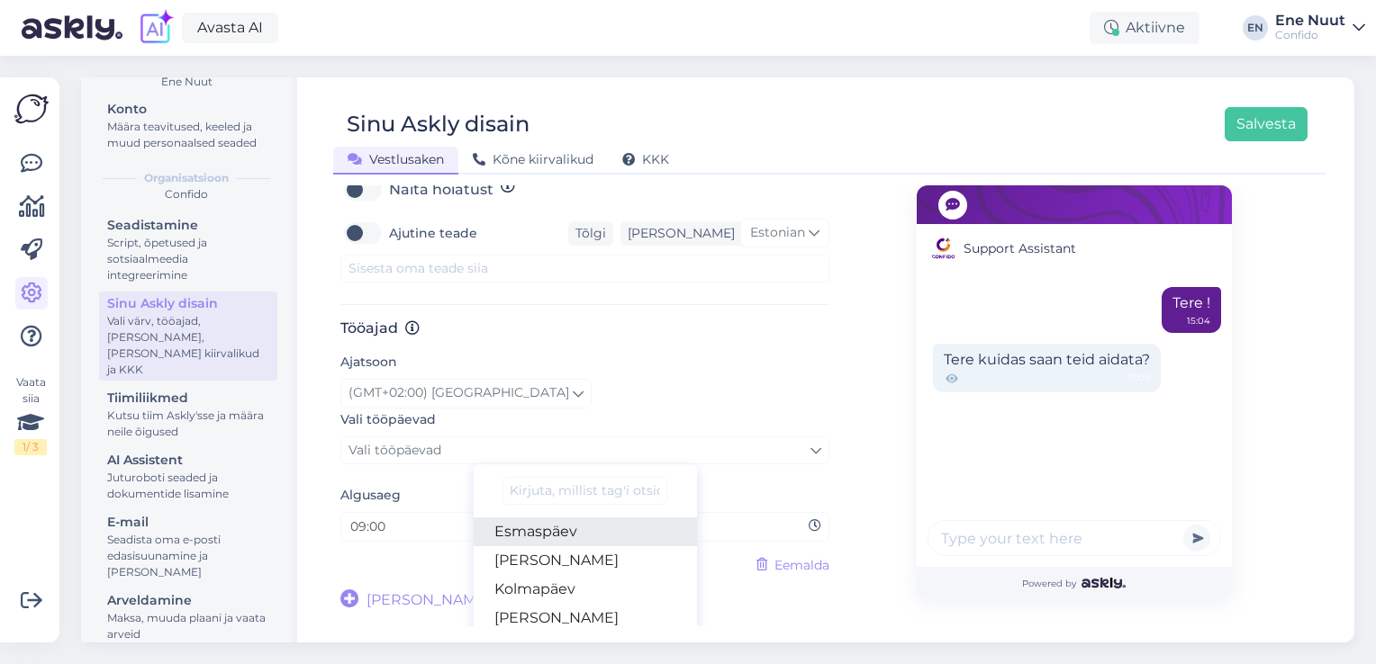
click at [514, 546] on link "Esmaspäev" at bounding box center [585, 532] width 224 height 29
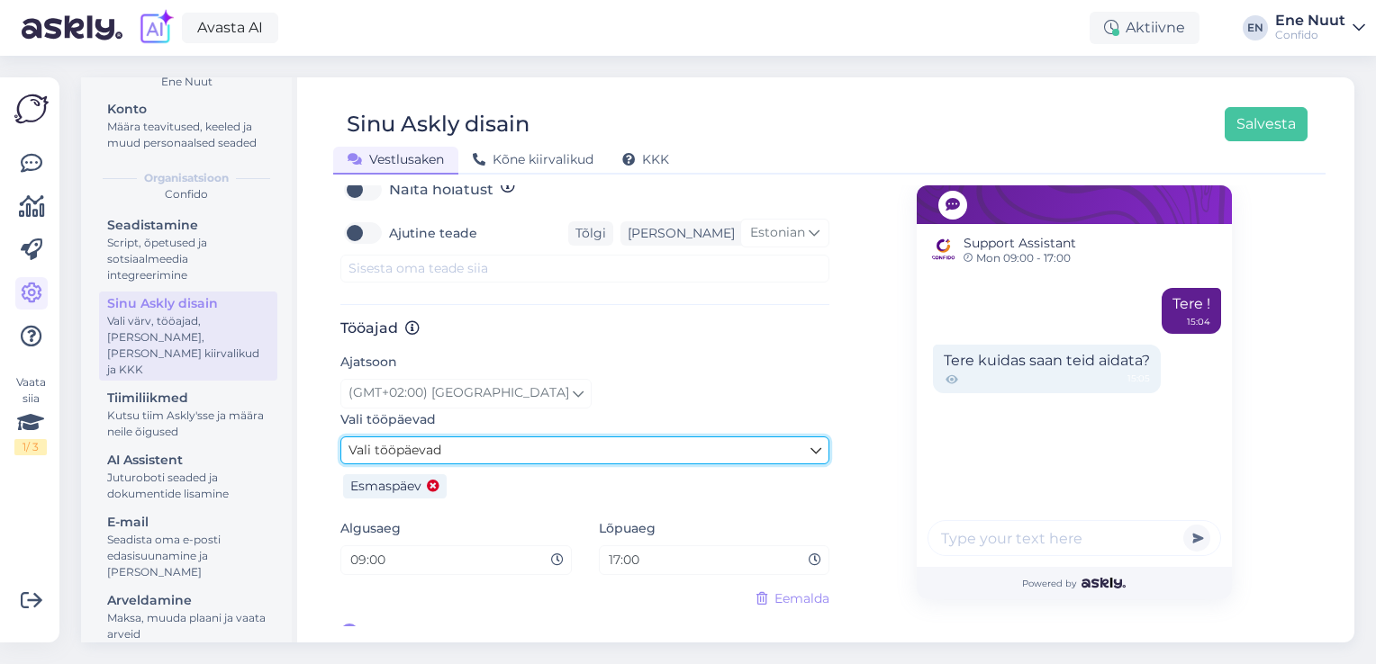
scroll to position [910, 0]
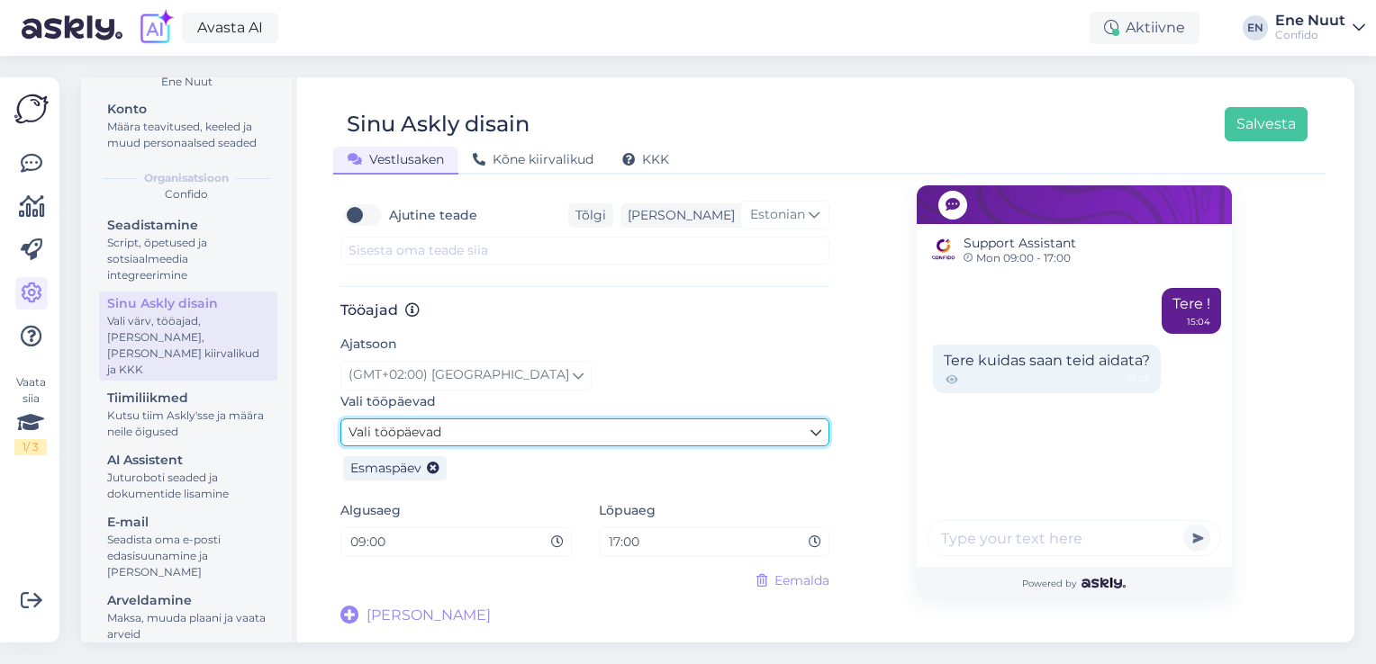
click at [569, 432] on link "Vali tööpäevad" at bounding box center [584, 433] width 489 height 28
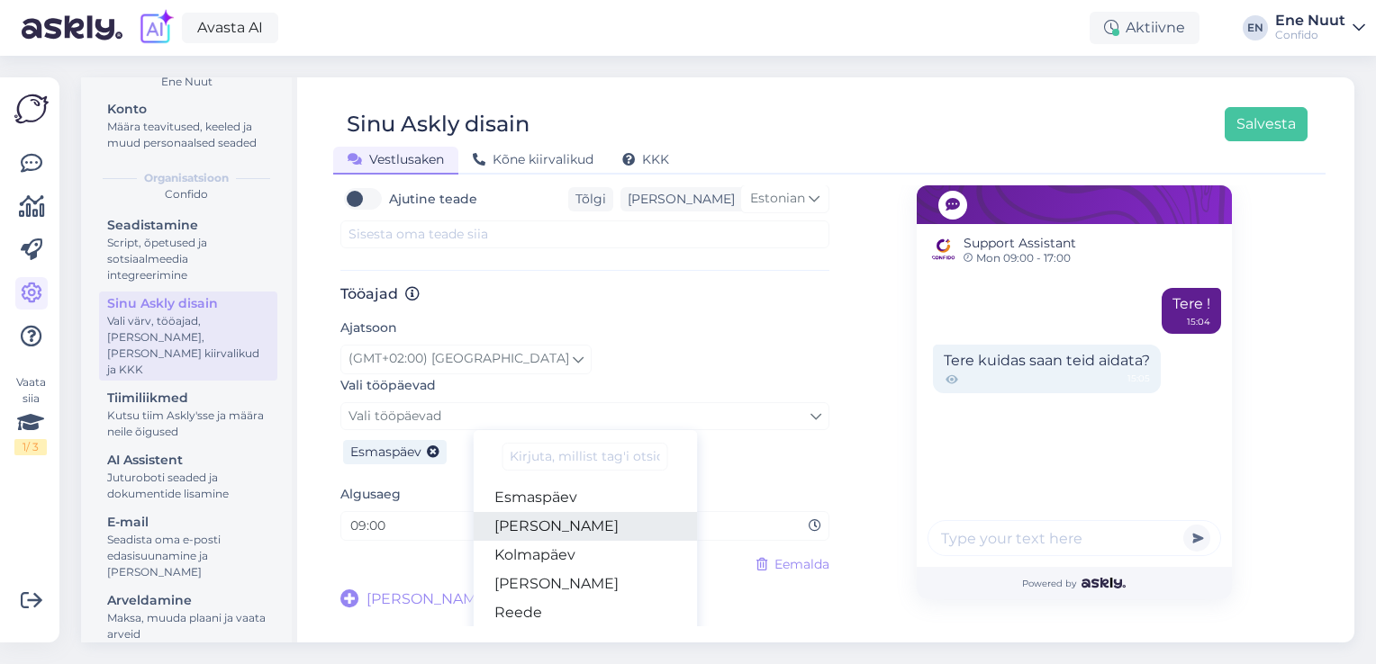
click at [537, 541] on link "Teisipäev" at bounding box center [585, 526] width 224 height 29
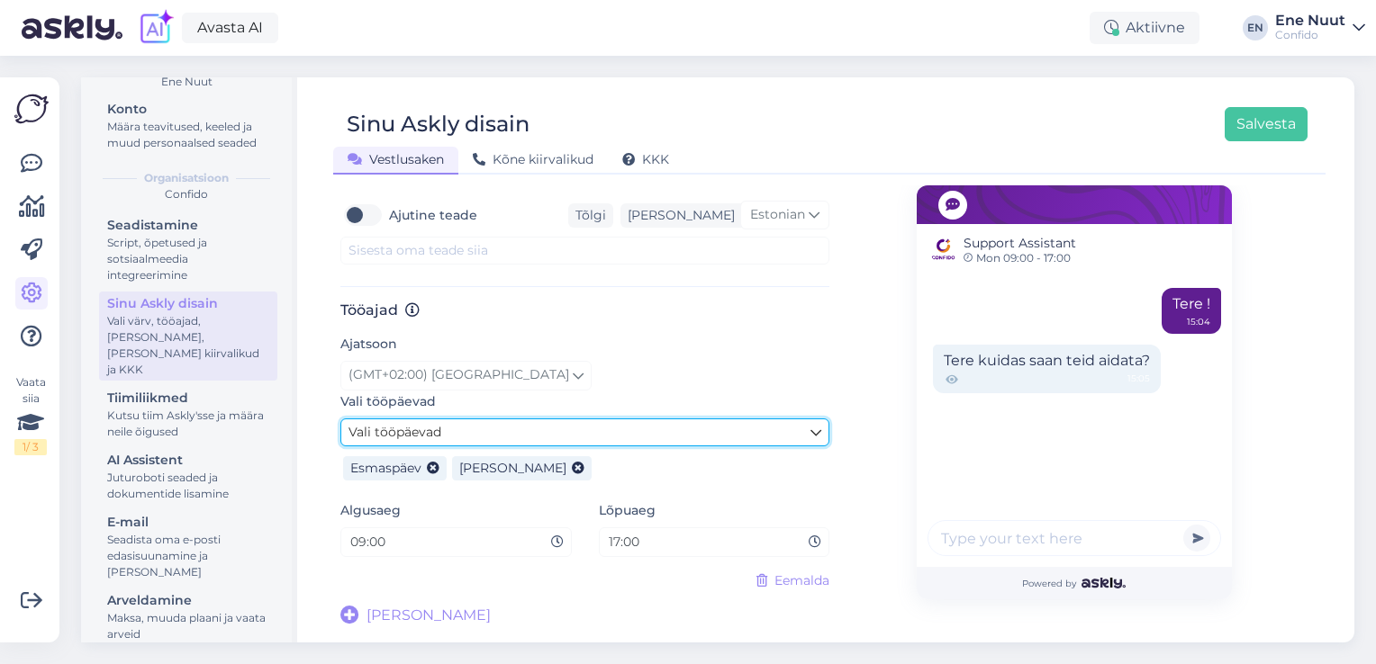
click at [568, 425] on link "Vali tööpäevad" at bounding box center [584, 433] width 489 height 28
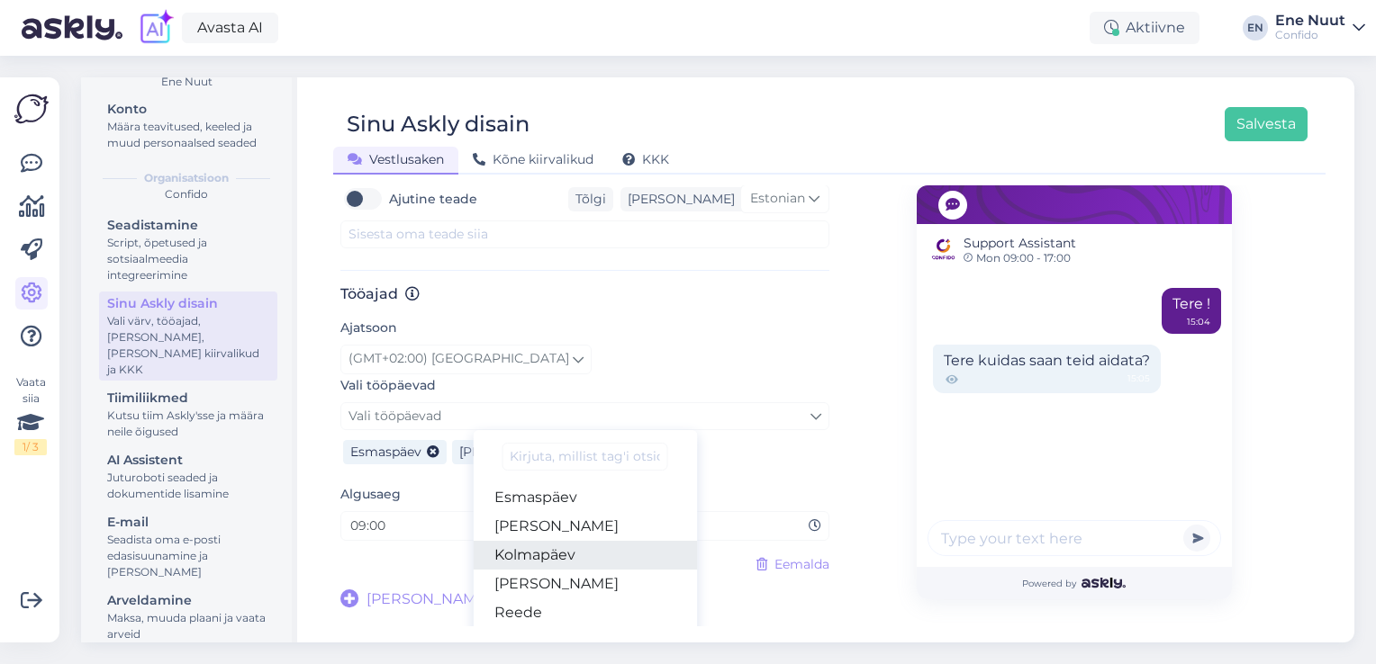
click at [541, 570] on link "Kolmapäev" at bounding box center [585, 555] width 224 height 29
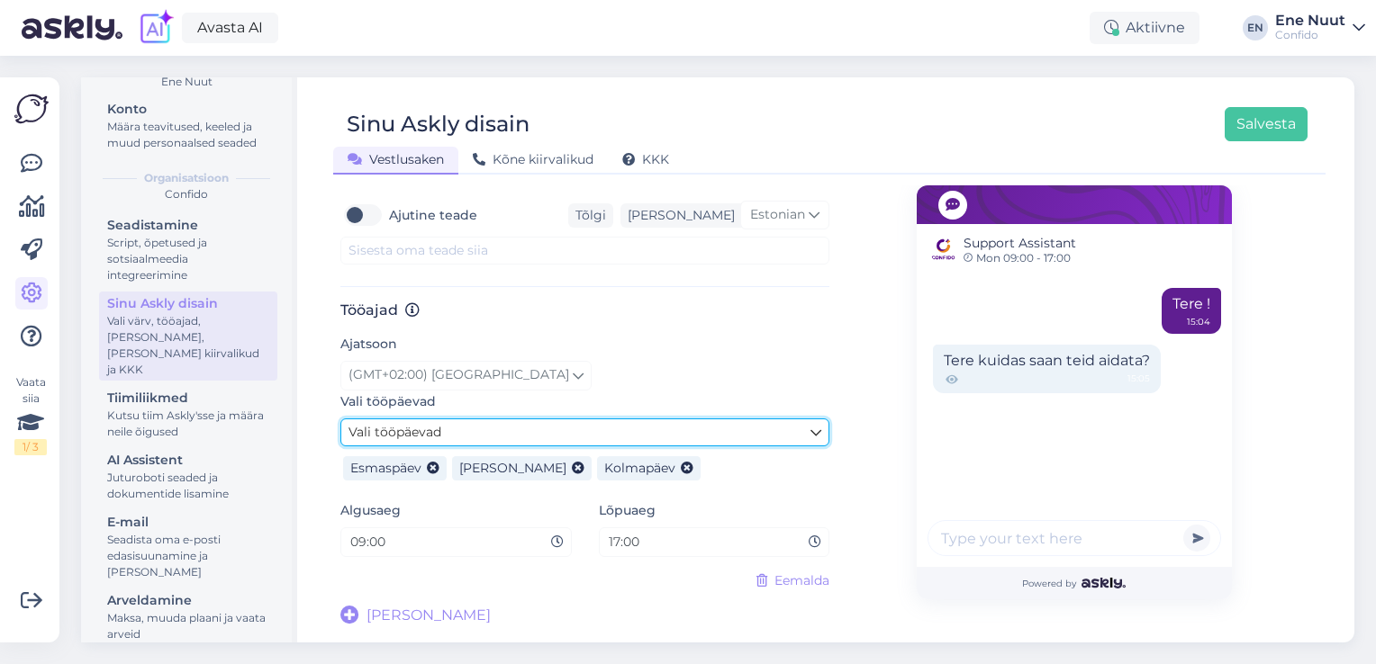
click at [637, 429] on link "Vali tööpäevad" at bounding box center [584, 433] width 489 height 28
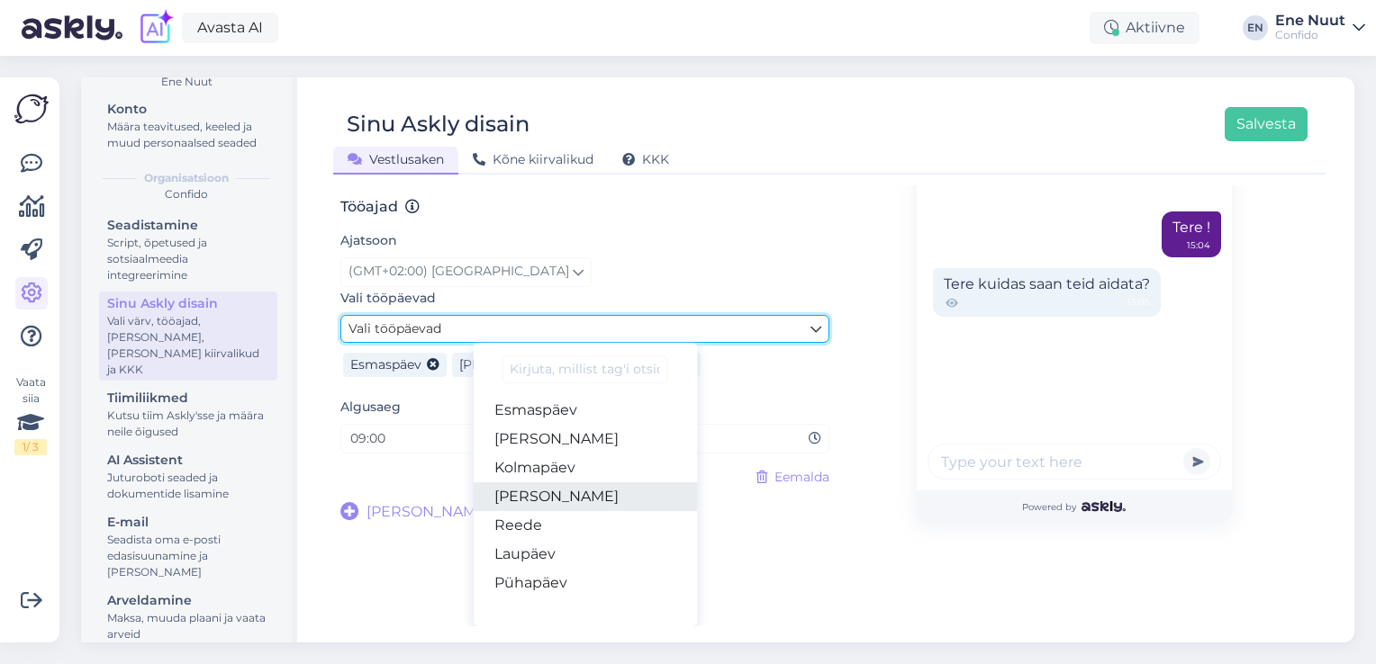
scroll to position [1012, 0]
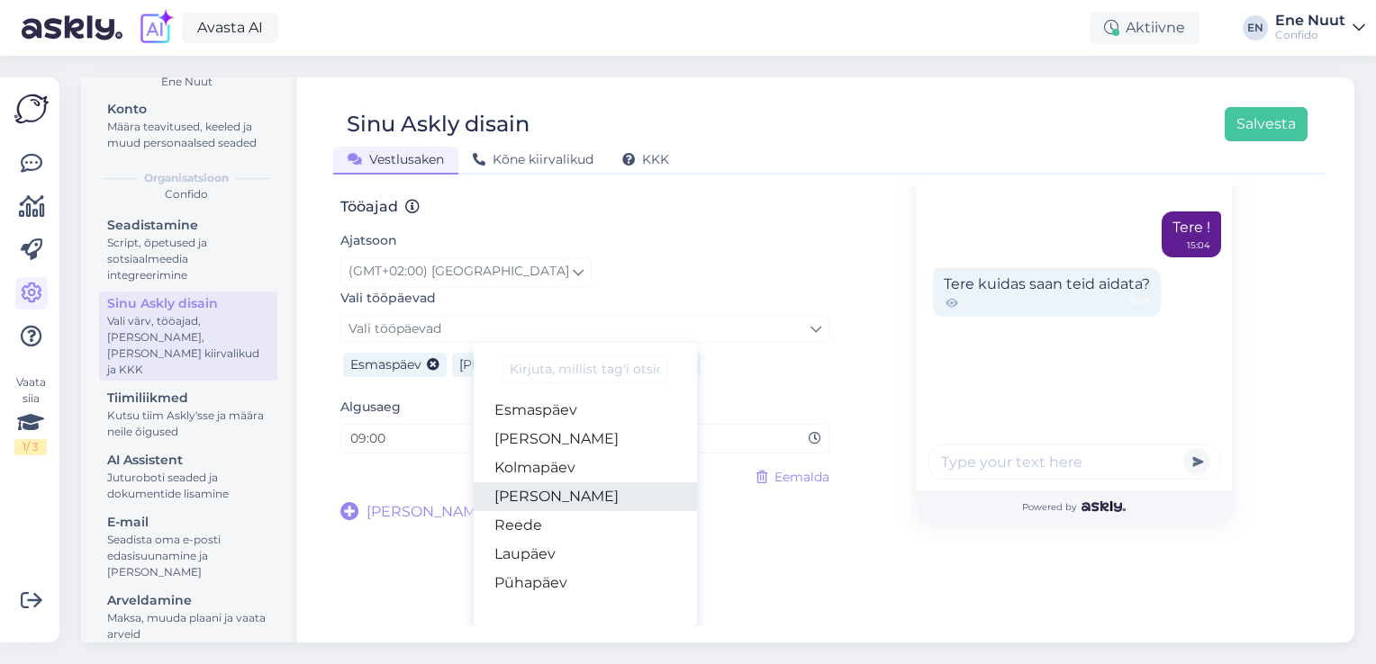
click at [555, 498] on link "Neljapäev" at bounding box center [585, 497] width 224 height 29
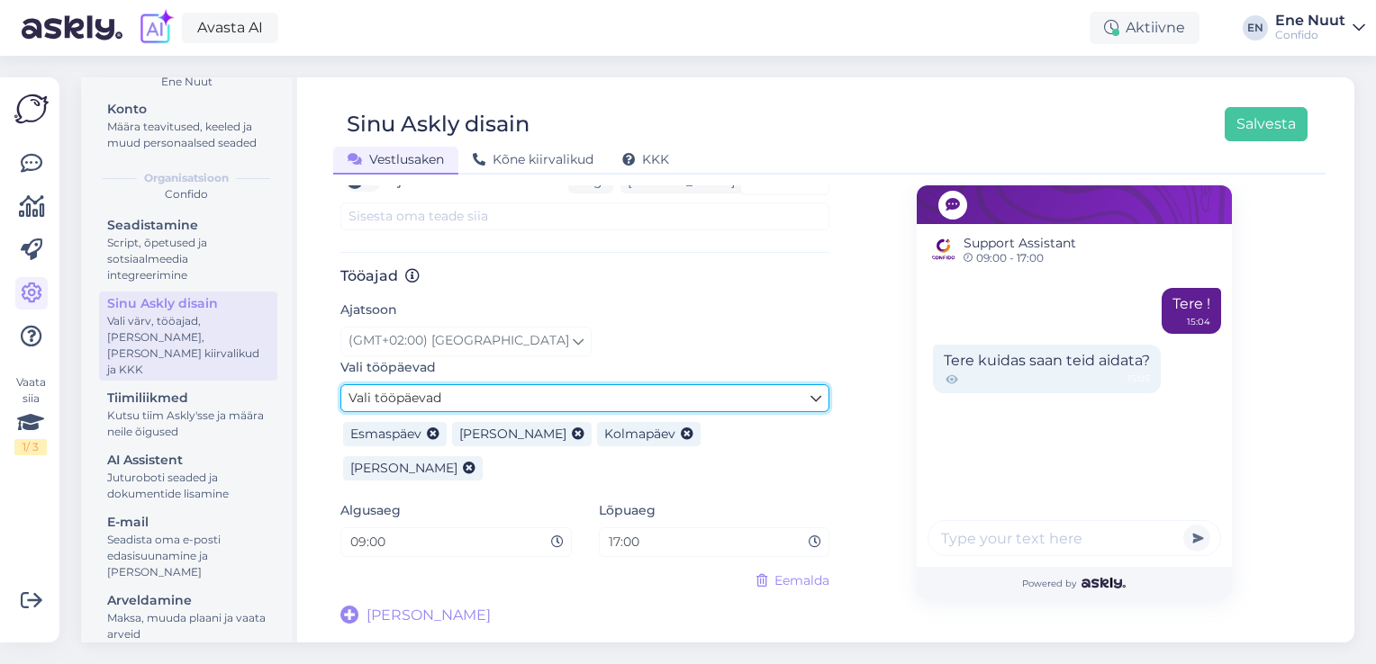
scroll to position [910, 0]
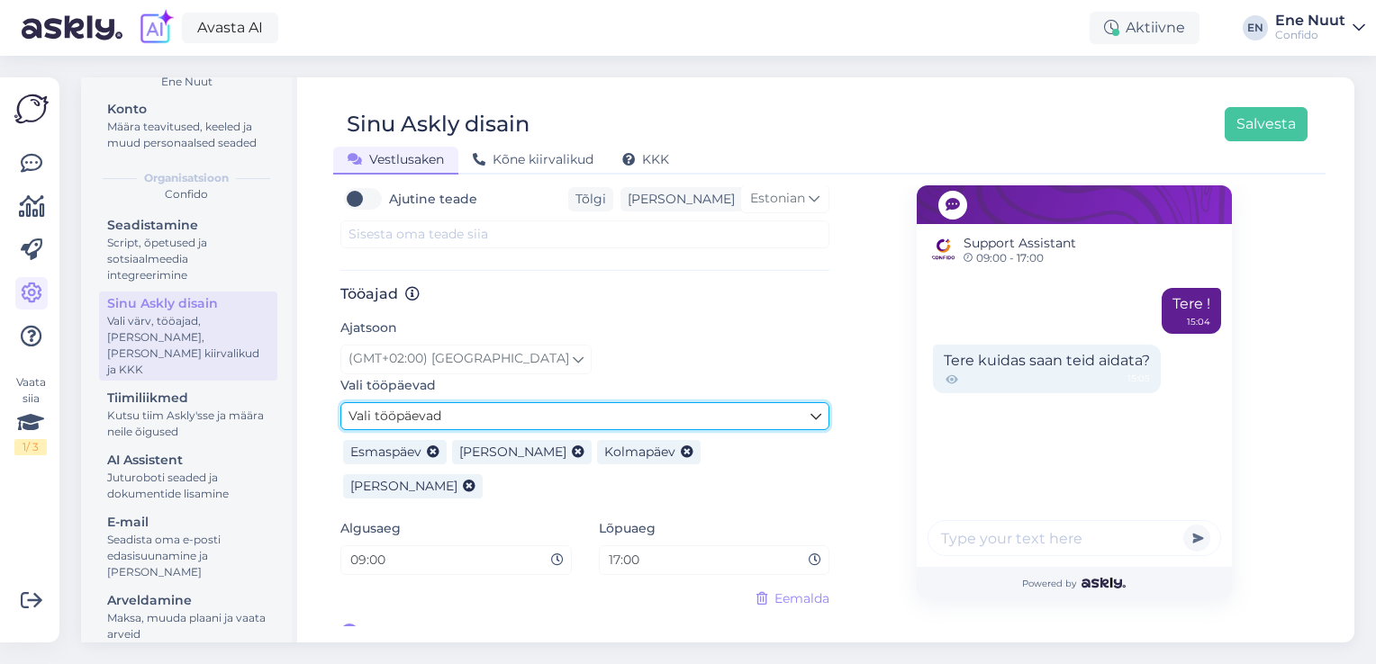
click at [561, 427] on link "Vali tööpäevad" at bounding box center [584, 416] width 489 height 28
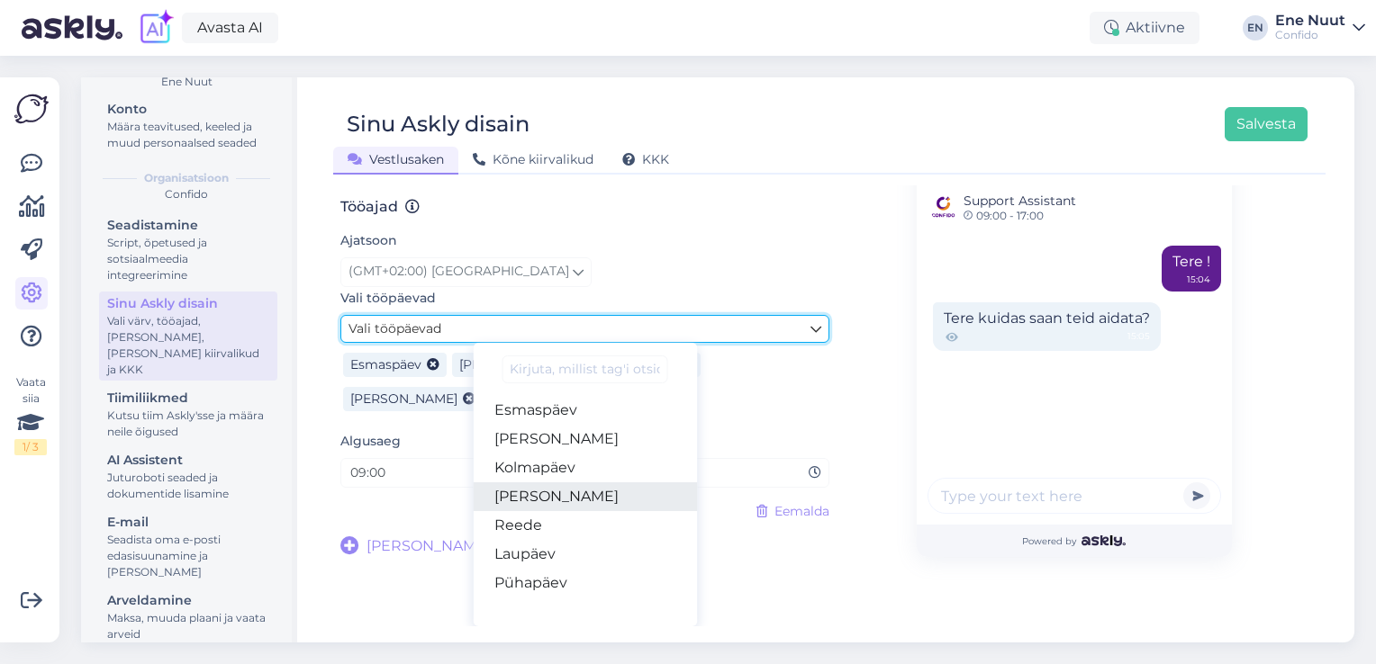
scroll to position [1012, 0]
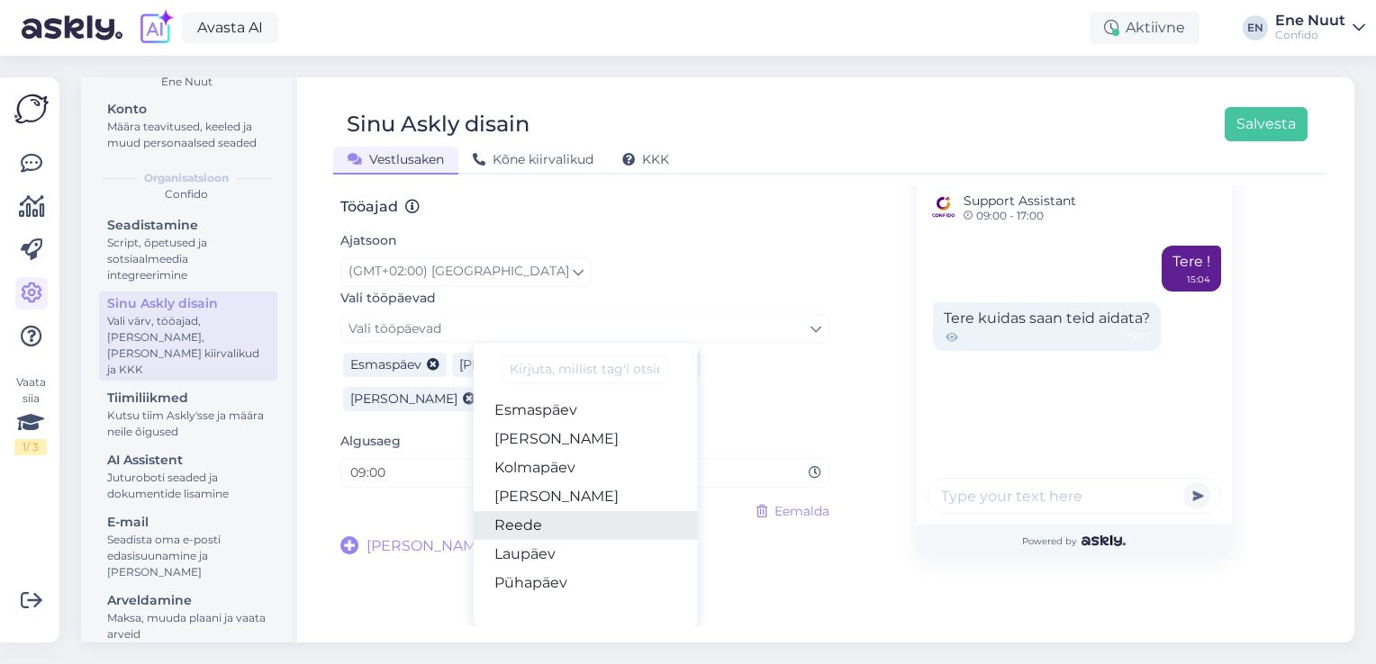
click at [537, 528] on link "Reede" at bounding box center [585, 525] width 224 height 29
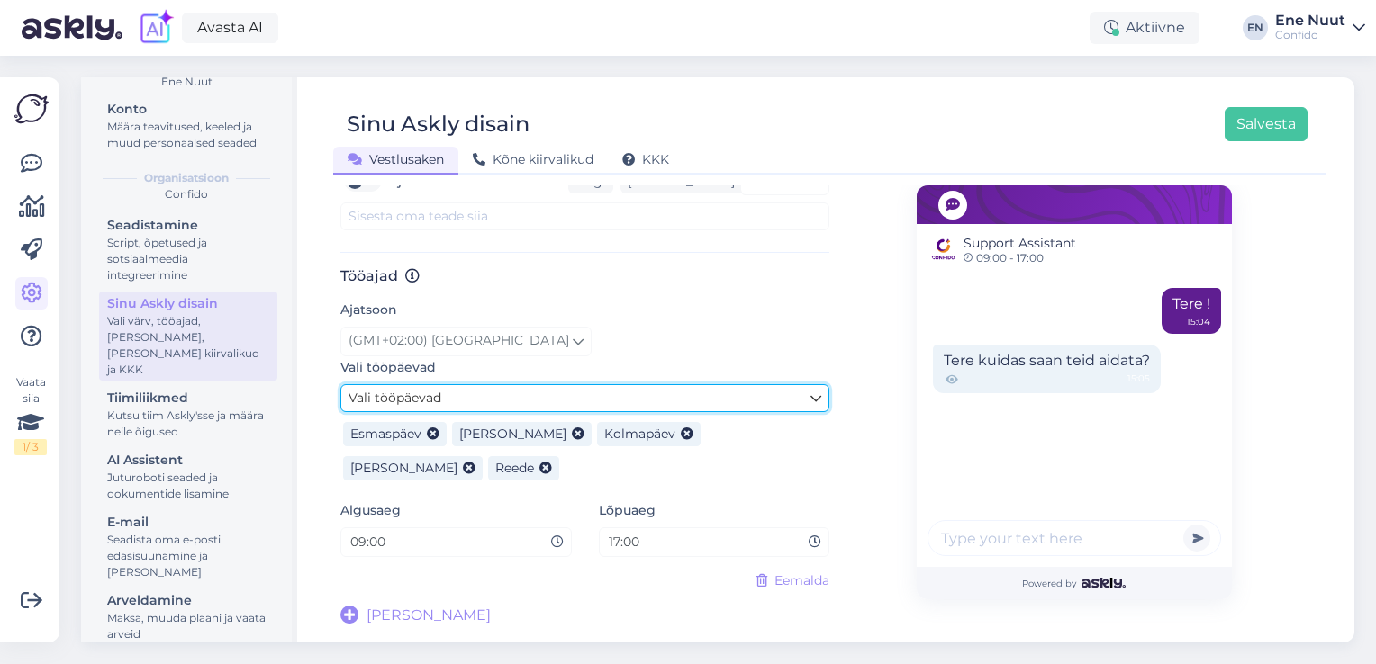
scroll to position [943, 0]
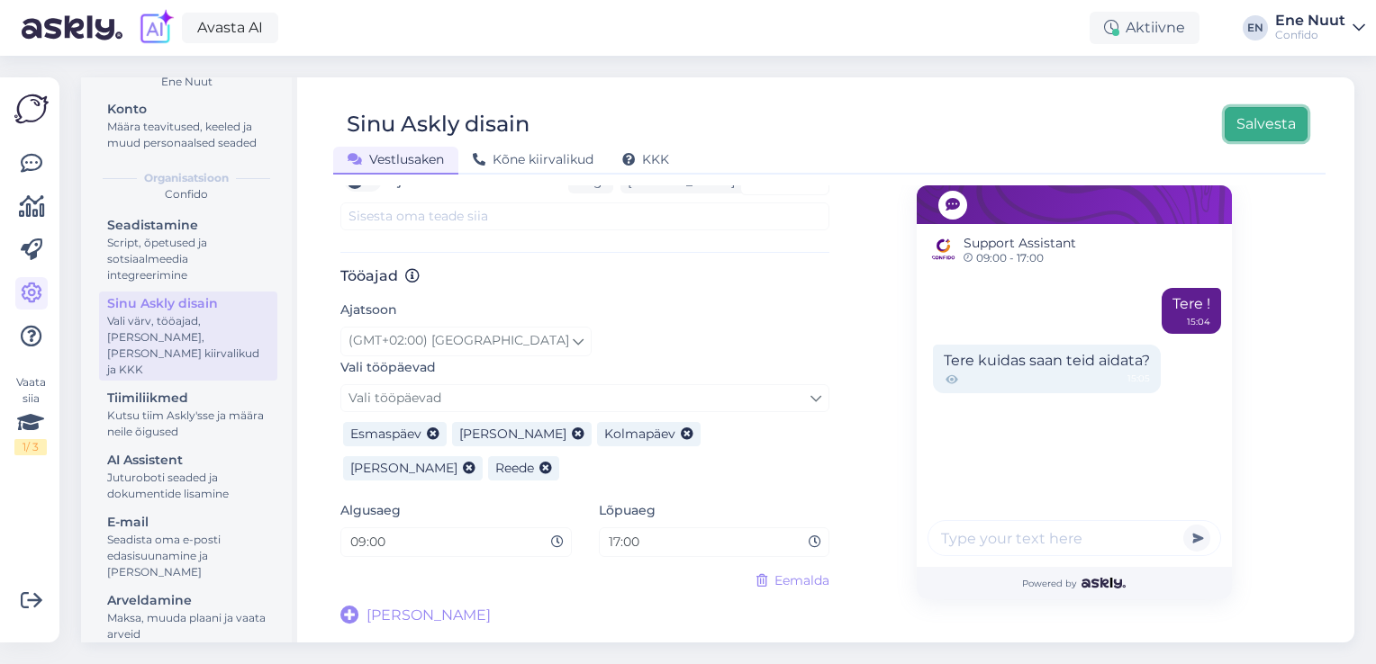
click at [1260, 121] on button "Salvesta" at bounding box center [1265, 124] width 83 height 34
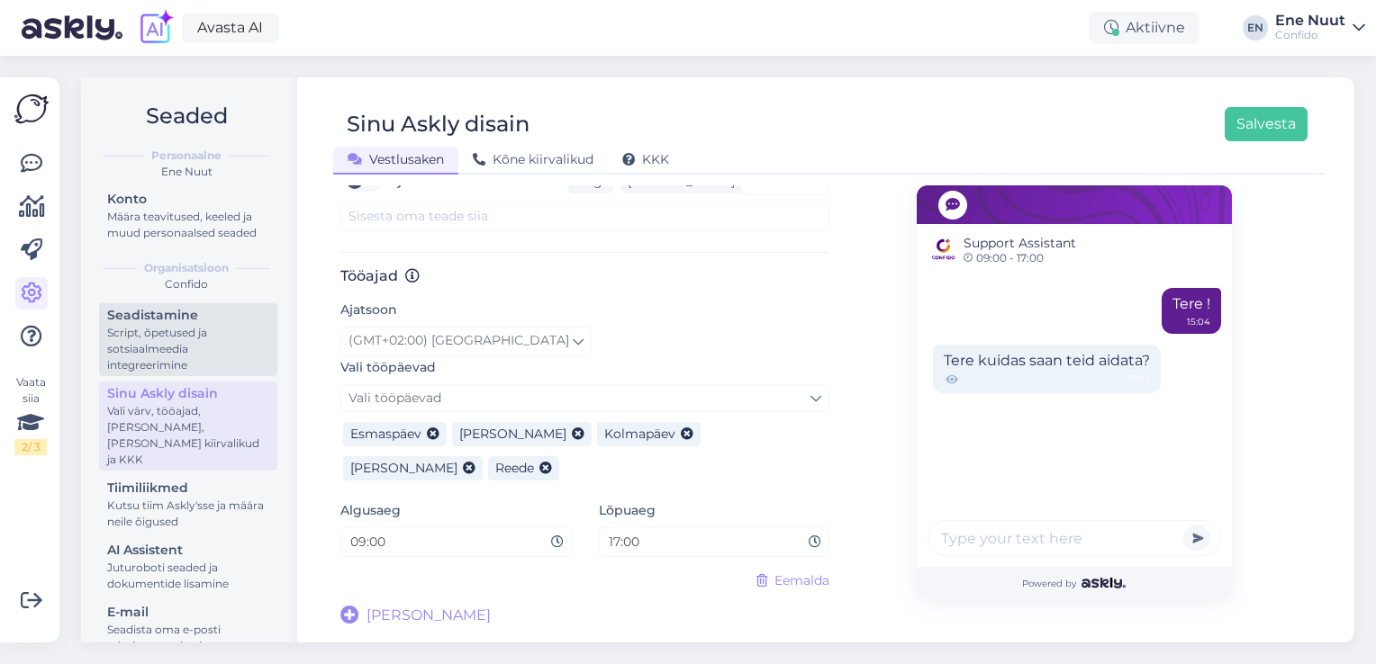
click at [133, 354] on div "Script, õpetused ja sotsiaalmeedia integreerimine" at bounding box center [188, 349] width 162 height 49
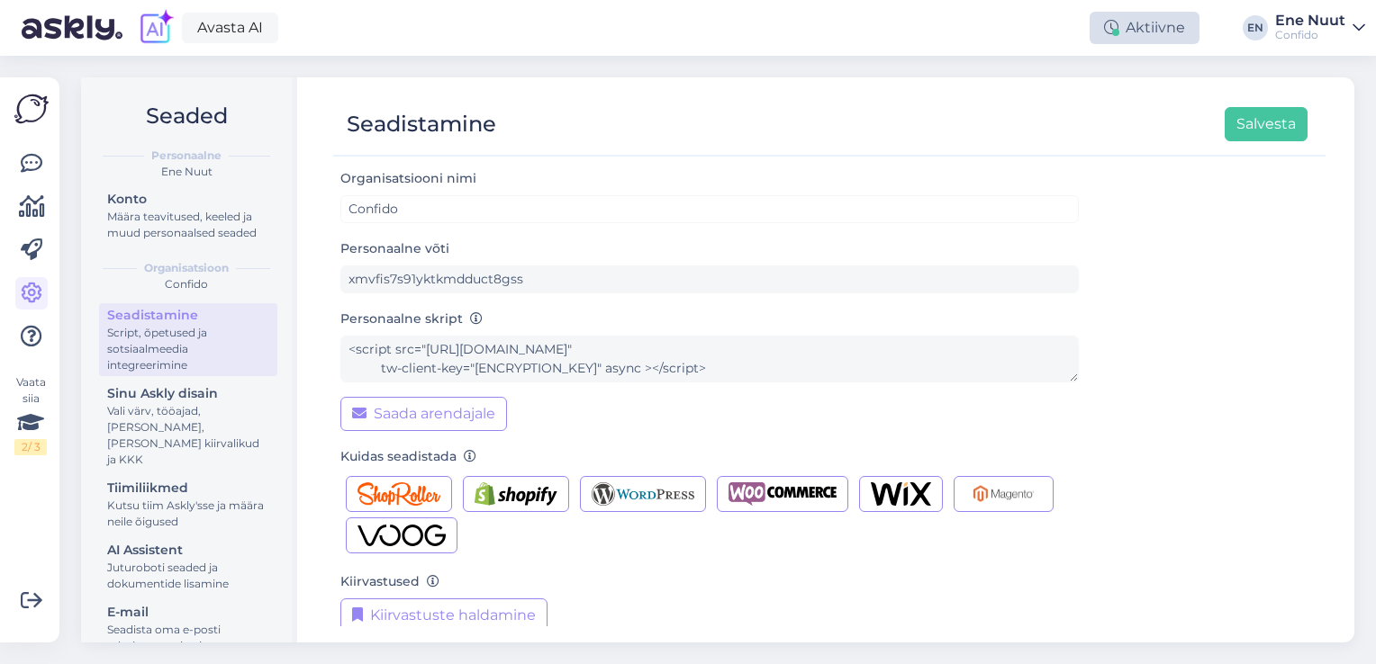
click at [1138, 31] on div "Aktiivne" at bounding box center [1144, 28] width 110 height 32
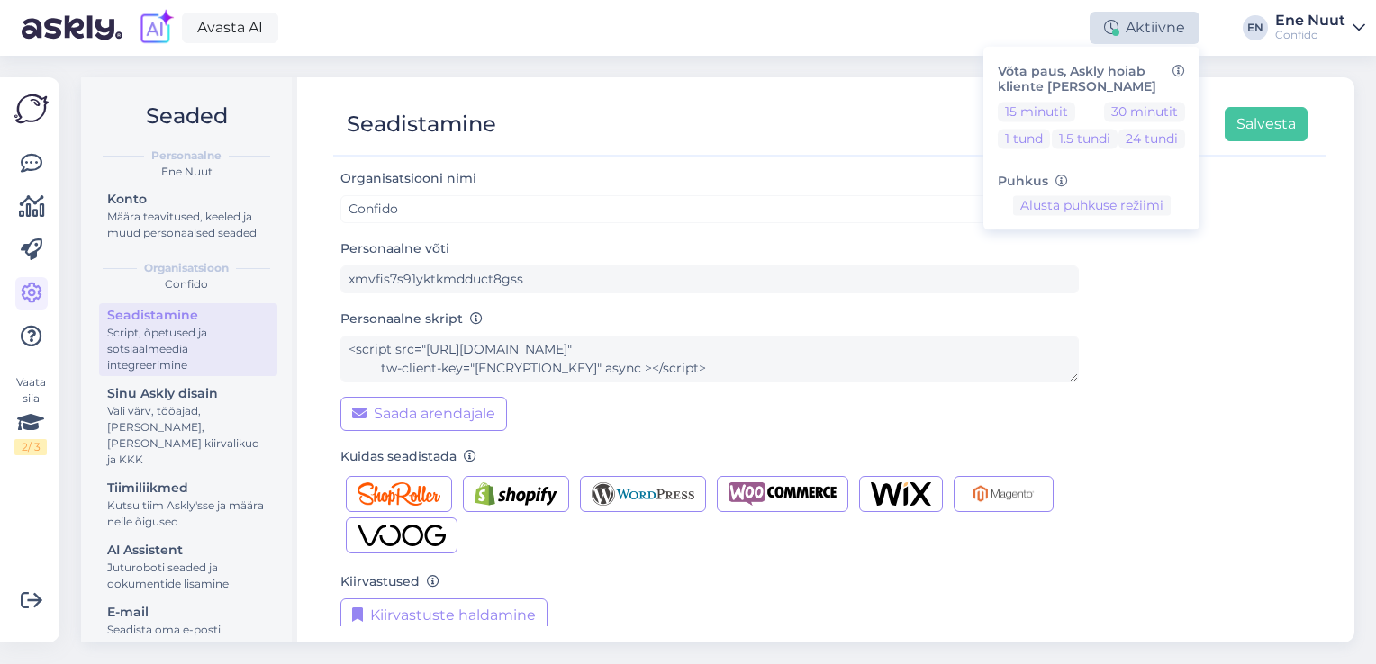
click at [1138, 31] on div "Aktiivne" at bounding box center [1144, 28] width 110 height 32
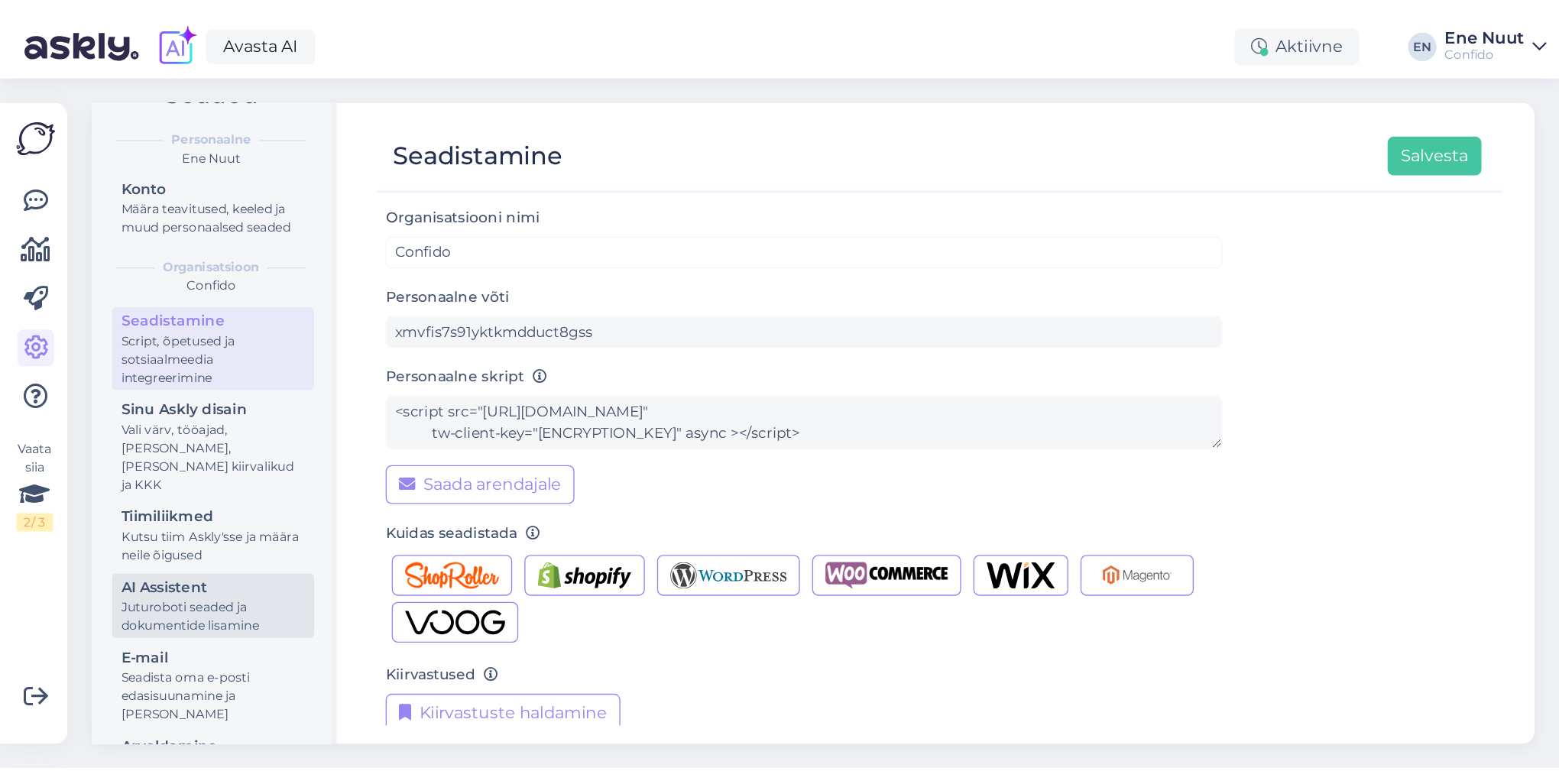
scroll to position [76, 0]
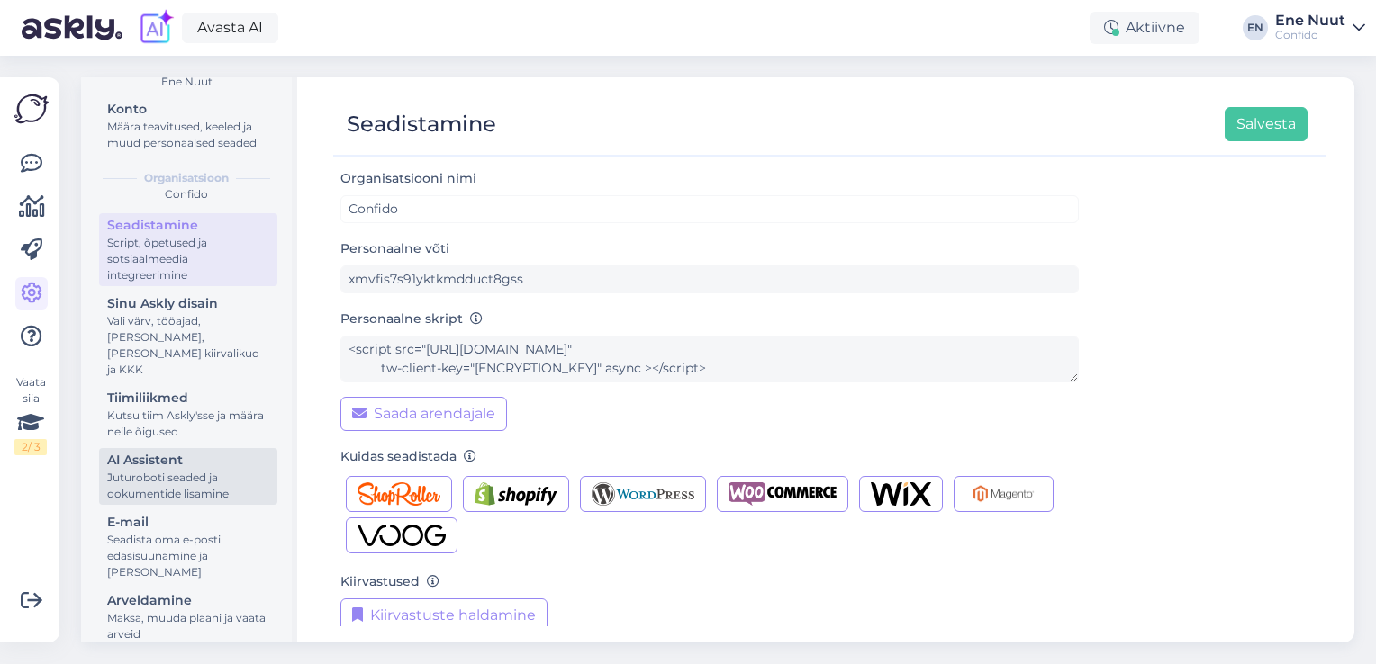
click at [141, 481] on div "Juturoboti seaded ja dokumentide lisamine" at bounding box center [188, 486] width 162 height 32
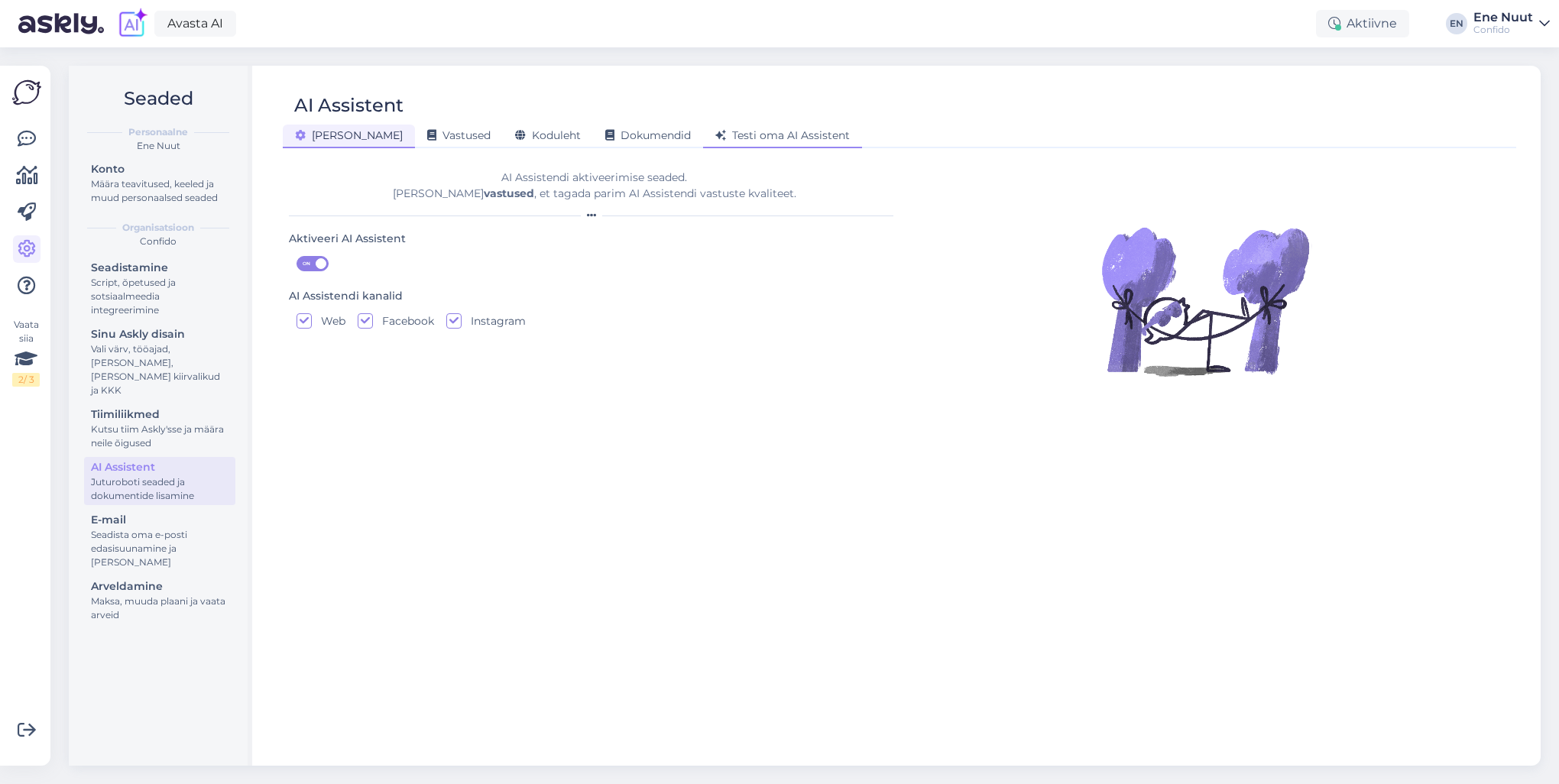
click at [743, 134] on span "Testi oma AI Assistent" at bounding box center [782, 135] width 134 height 14
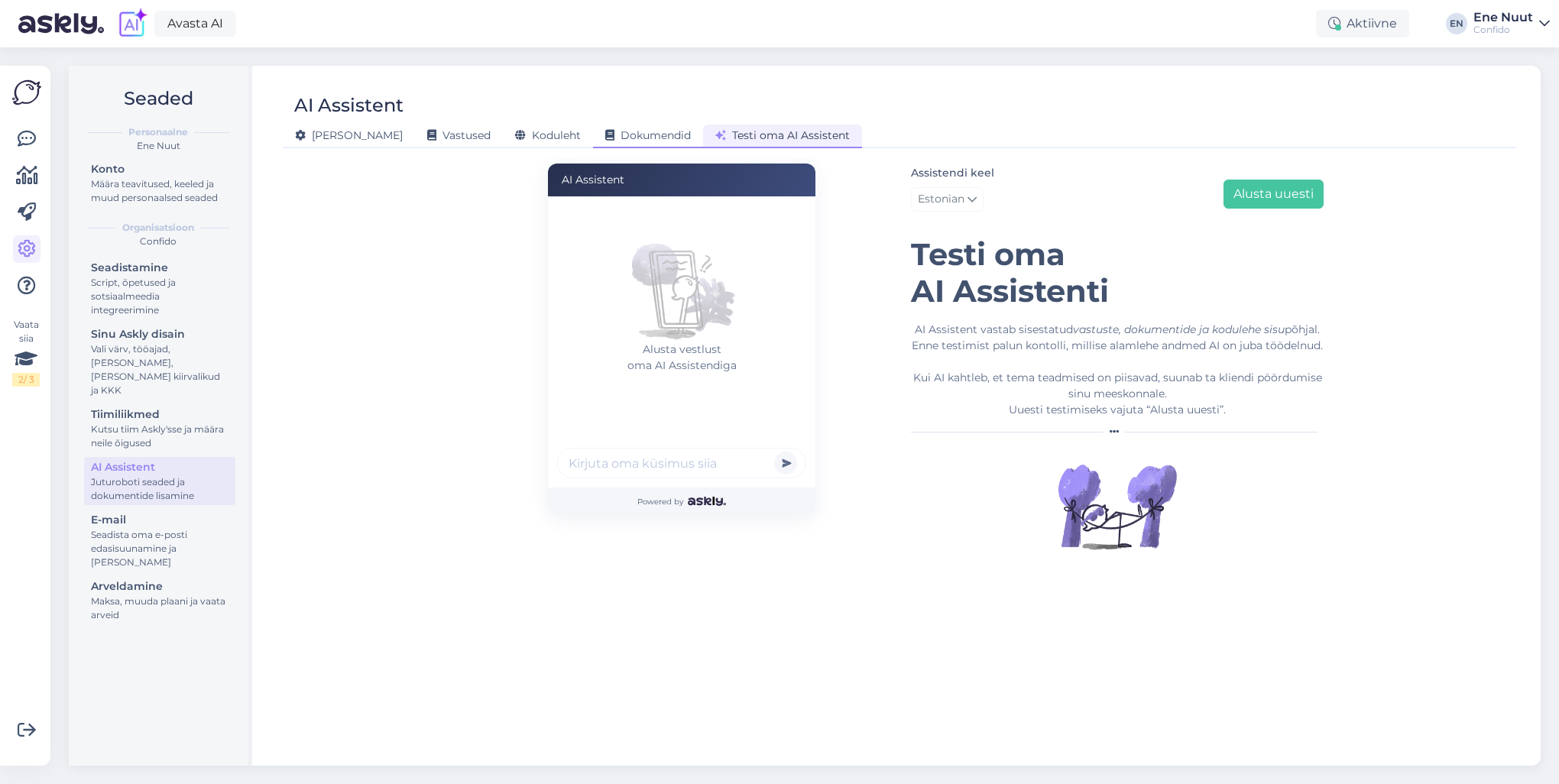
click at [605, 132] on span "Dokumendid" at bounding box center [648, 135] width 86 height 14
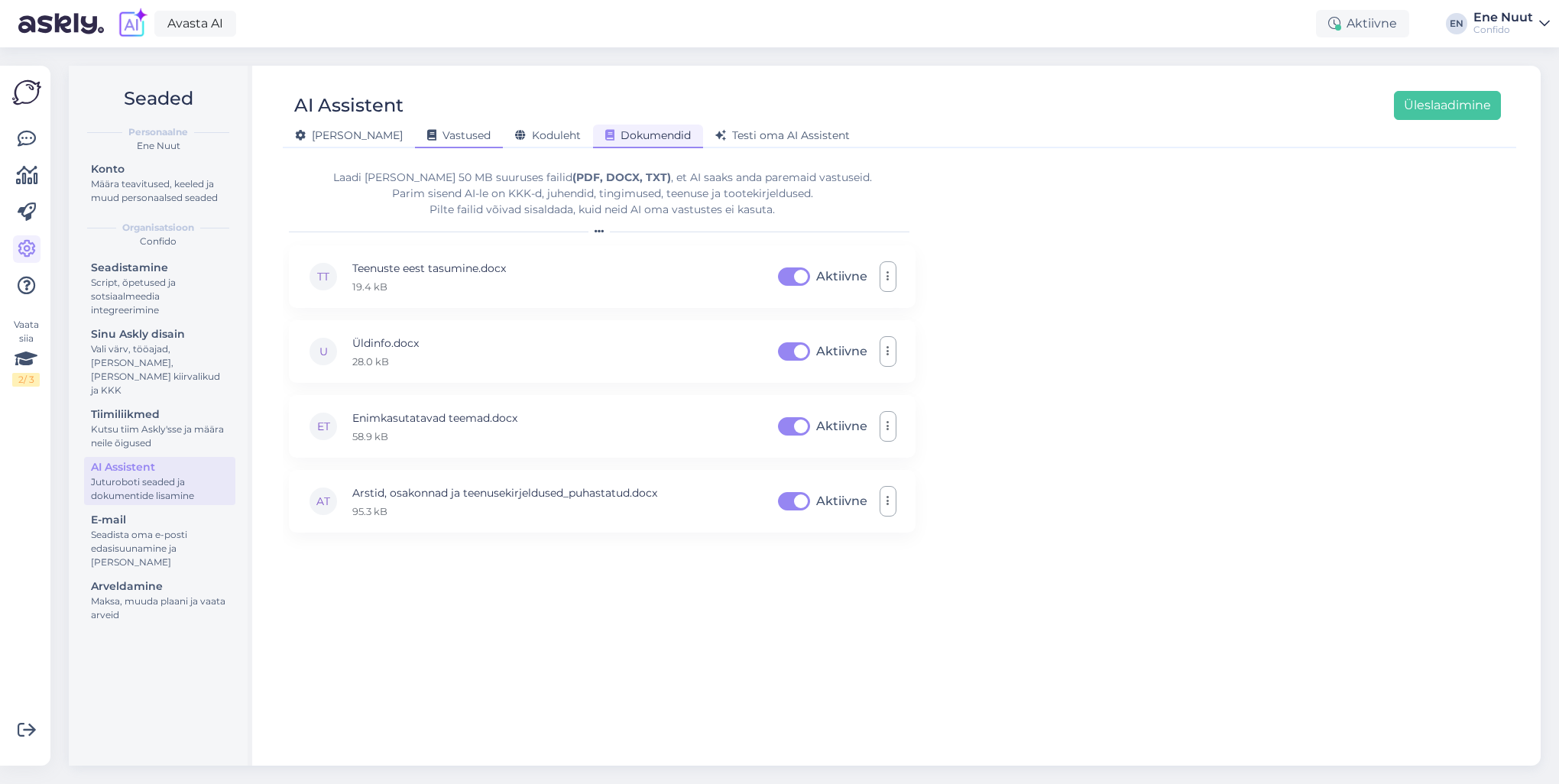
click at [427, 134] on span "Vastused" at bounding box center [458, 135] width 64 height 14
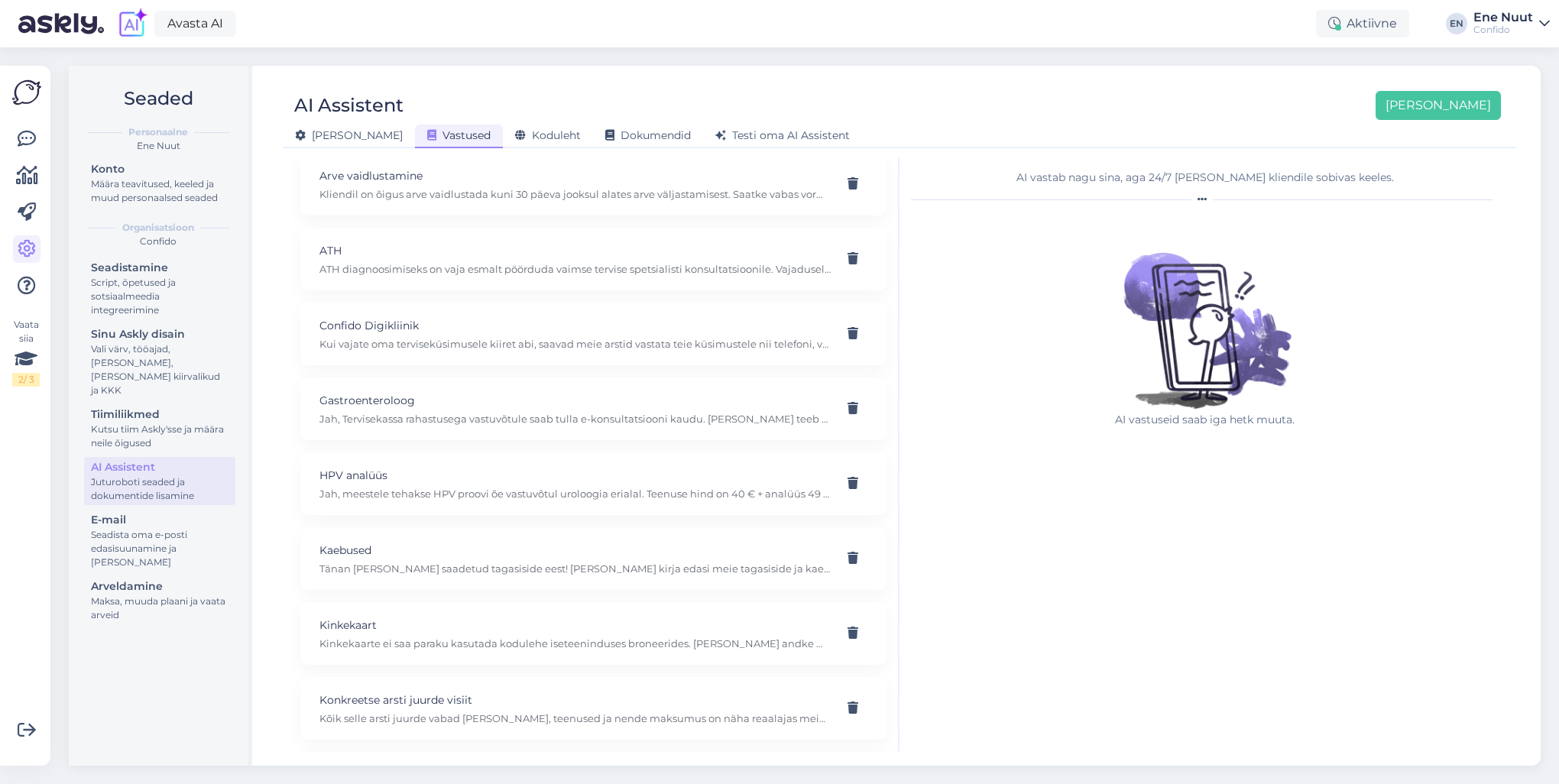
scroll to position [132, 0]
